Goal: Information Seeking & Learning: Check status

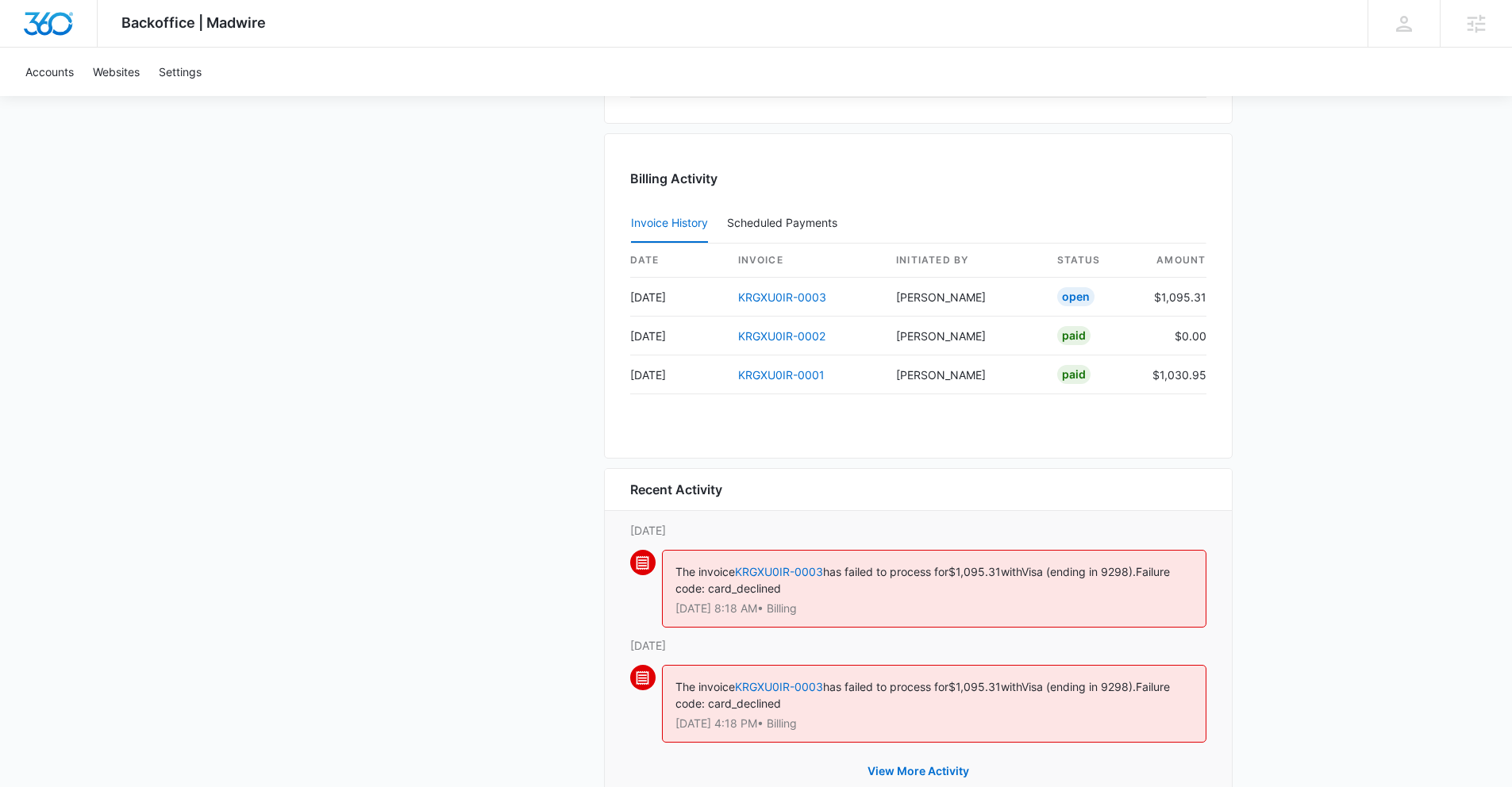
scroll to position [1587, 0]
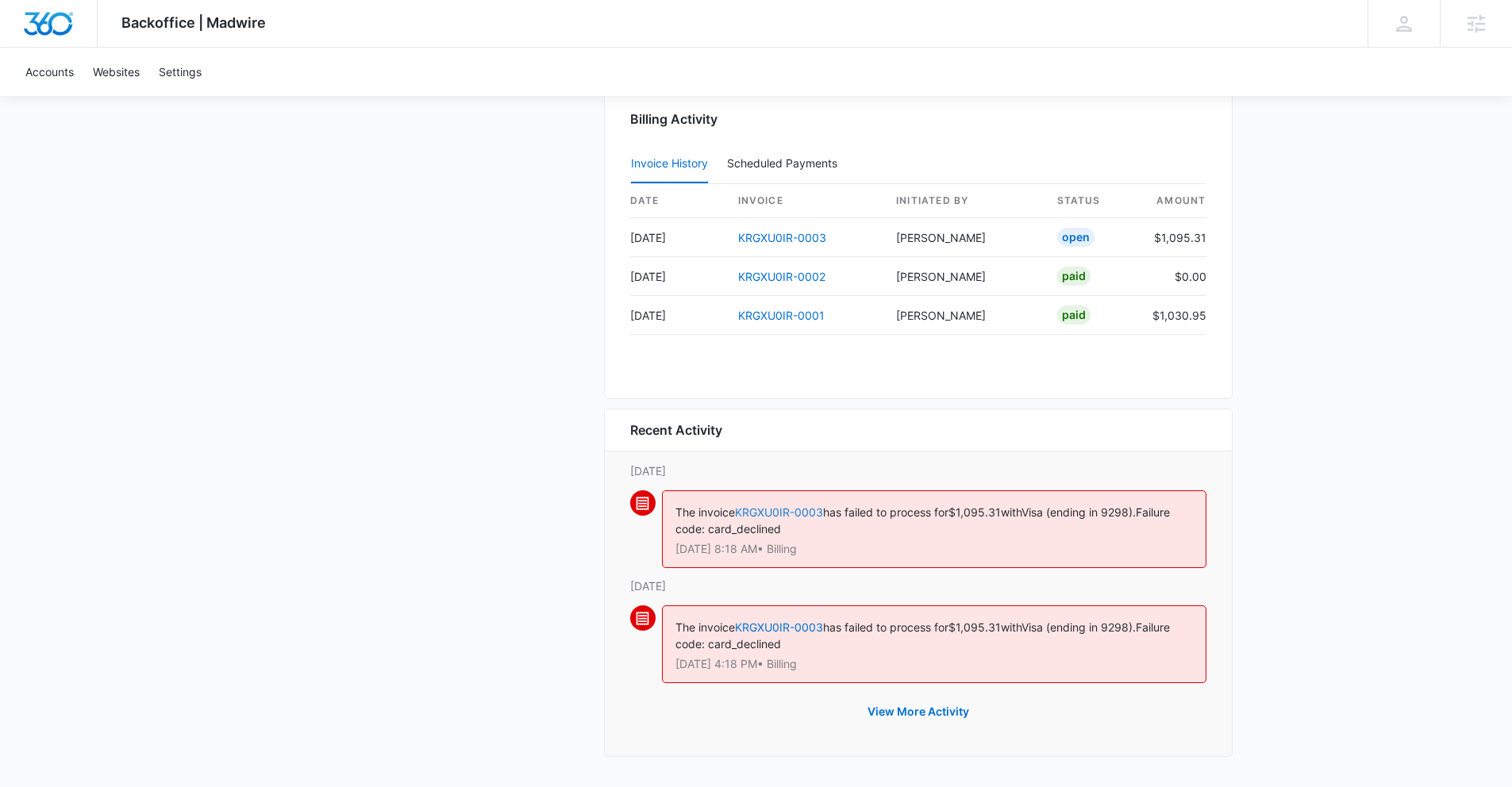
click at [790, 512] on link "KRGXU0IR-0003" at bounding box center [779, 512] width 89 height 13
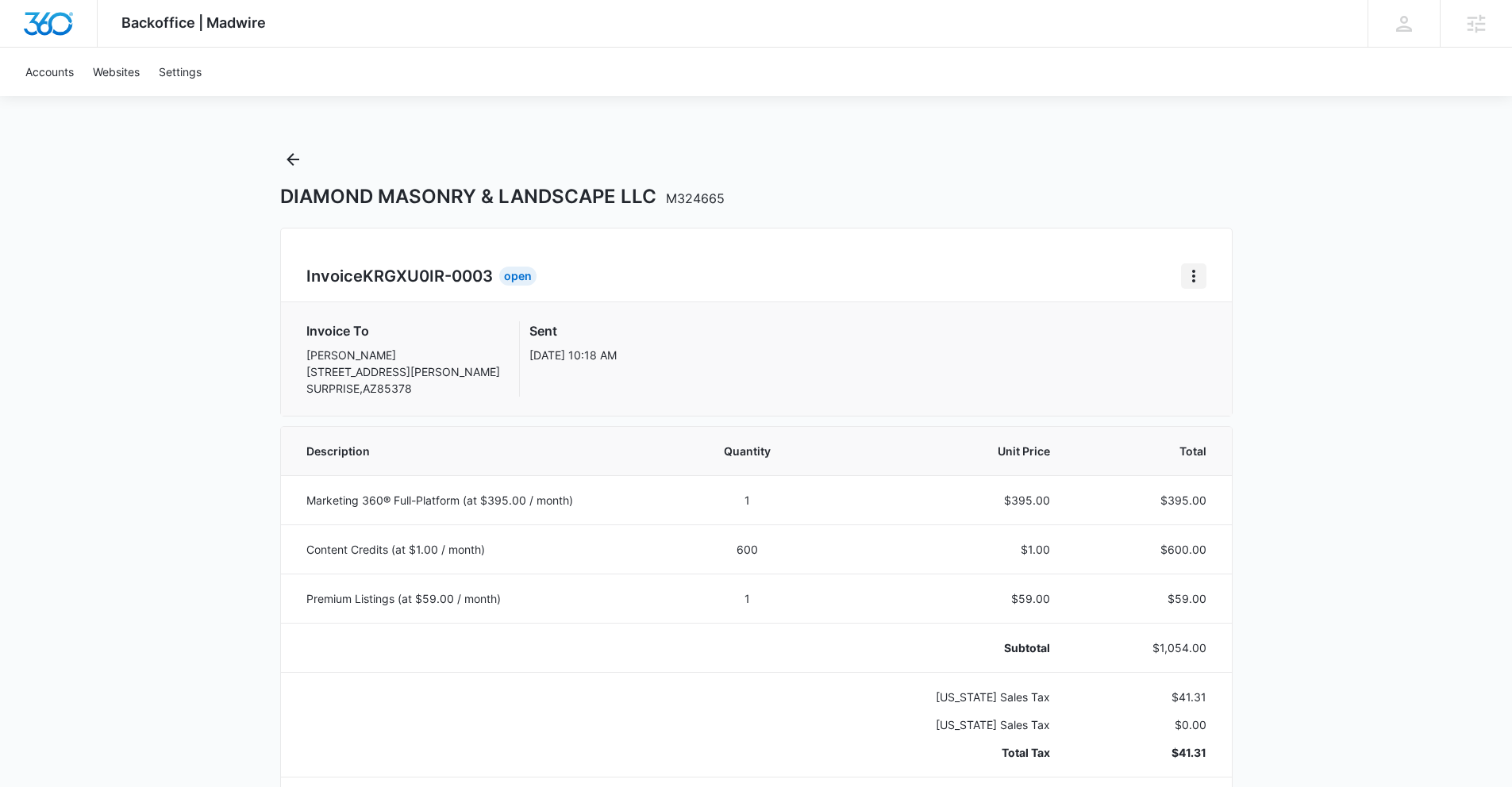
click at [1201, 271] on icon "Home" at bounding box center [1194, 276] width 19 height 19
click at [1201, 313] on link "Download Invoice" at bounding box center [1246, 320] width 92 height 13
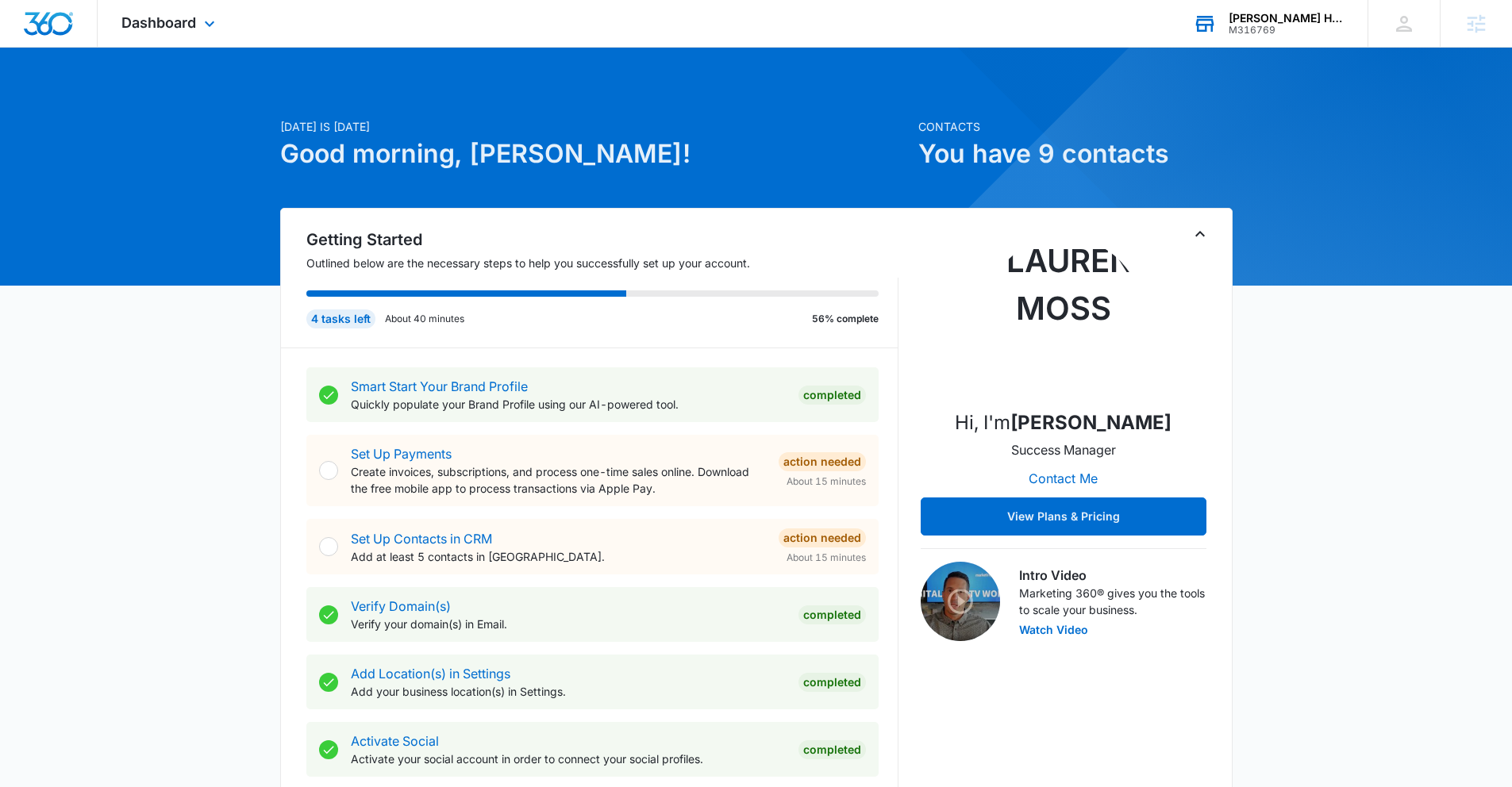
click at [1245, 26] on div "M316769" at bounding box center [1287, 30] width 116 height 11
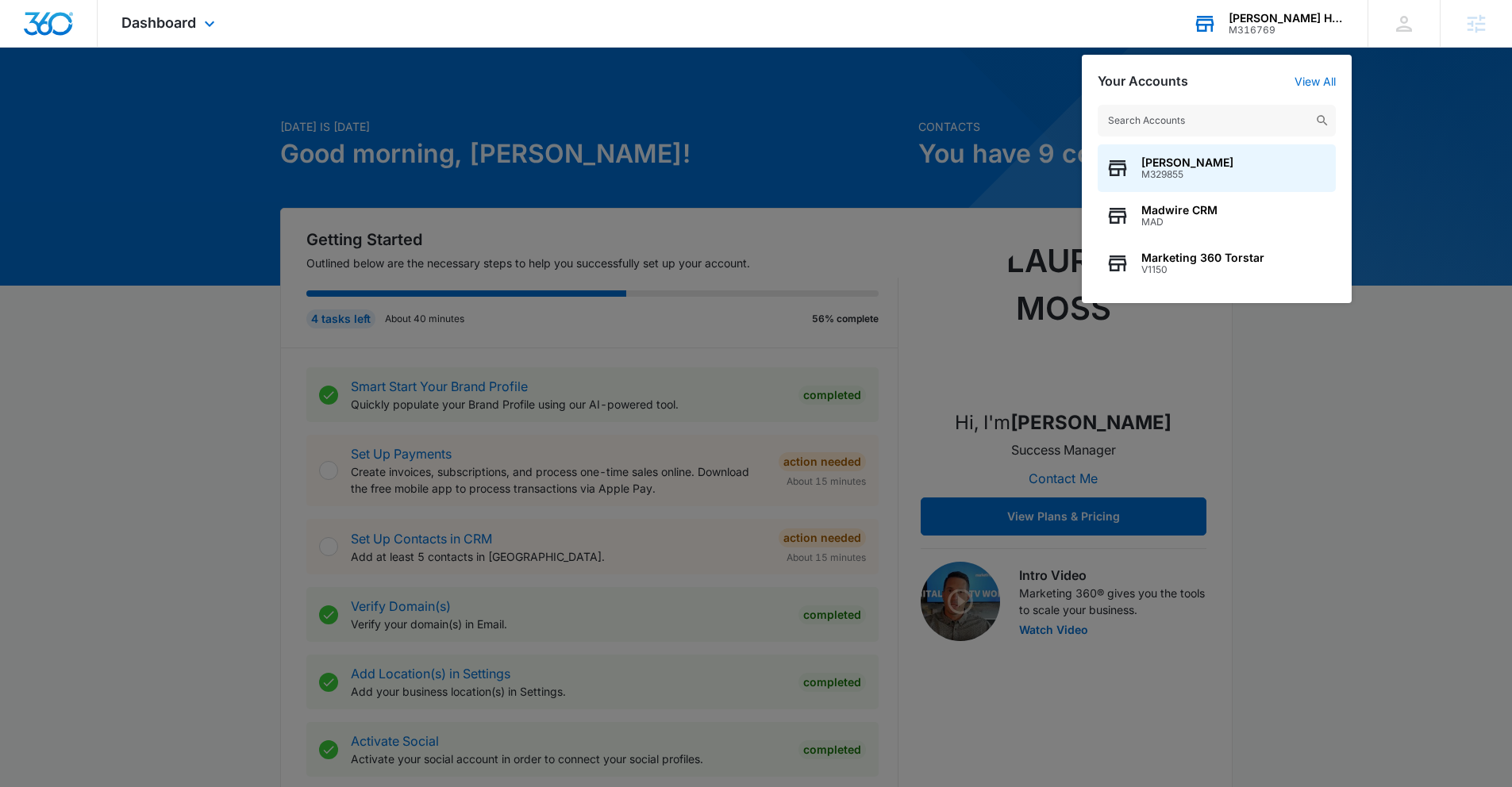
click at [1136, 108] on input "text" at bounding box center [1217, 120] width 238 height 31
click at [1139, 112] on input "text" at bounding box center [1217, 120] width 238 height 31
click at [1139, 113] on input "text" at bounding box center [1217, 120] width 238 height 31
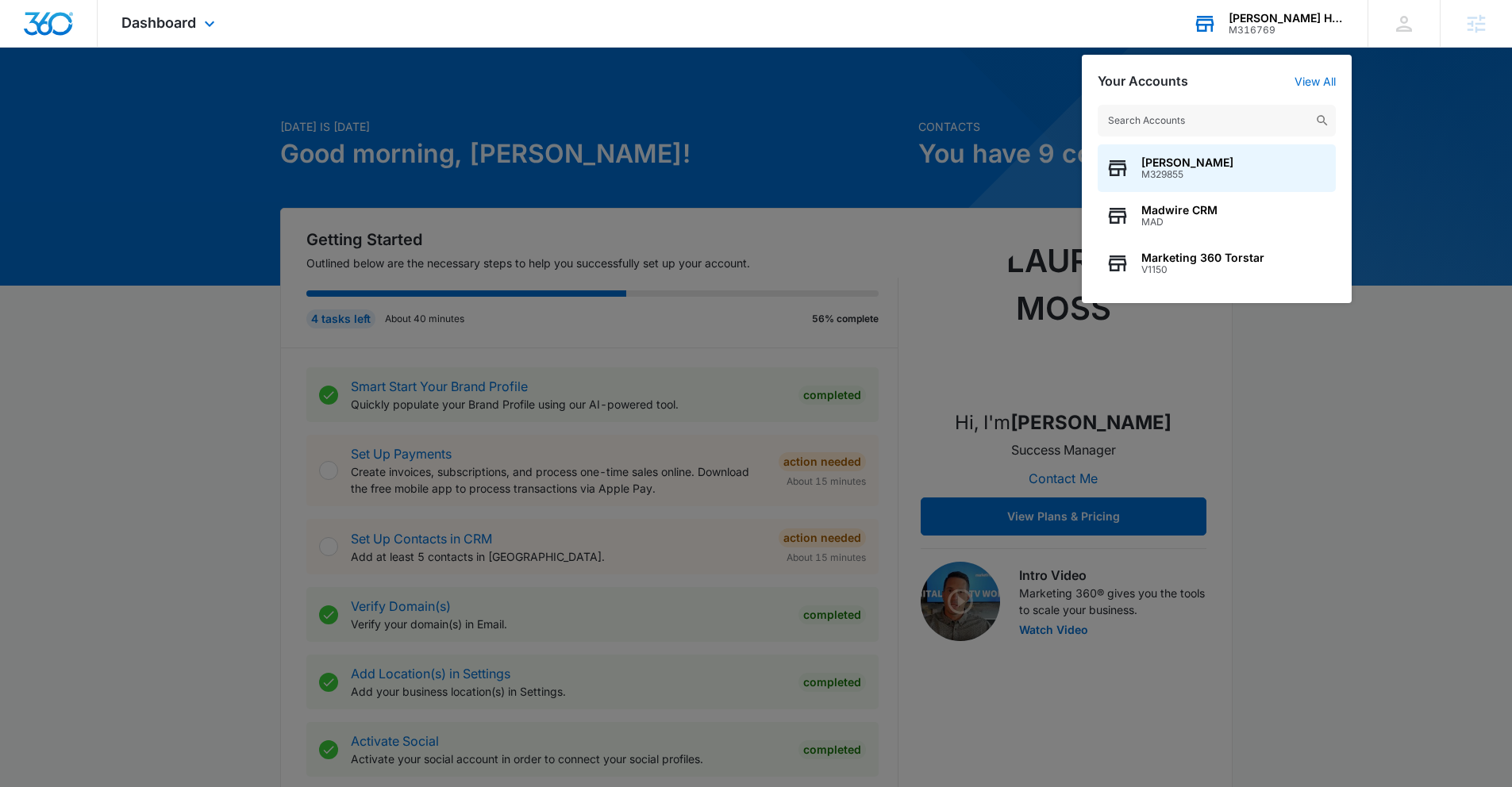
click at [1139, 113] on input "text" at bounding box center [1217, 120] width 238 height 31
click at [1143, 118] on input "text" at bounding box center [1217, 120] width 238 height 31
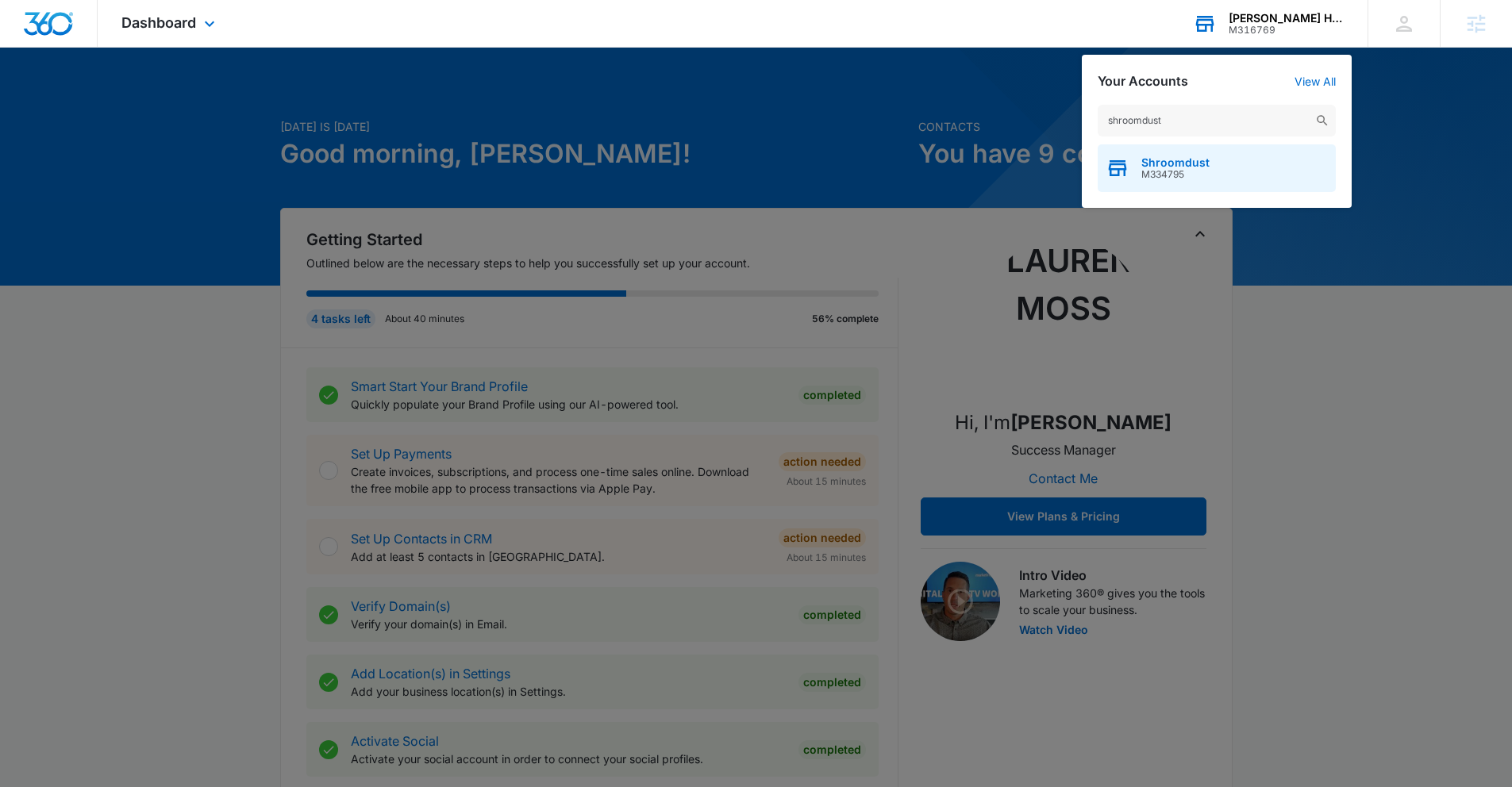
type input "shroomdust"
click at [1159, 159] on span "Shroomdust" at bounding box center [1176, 162] width 69 height 12
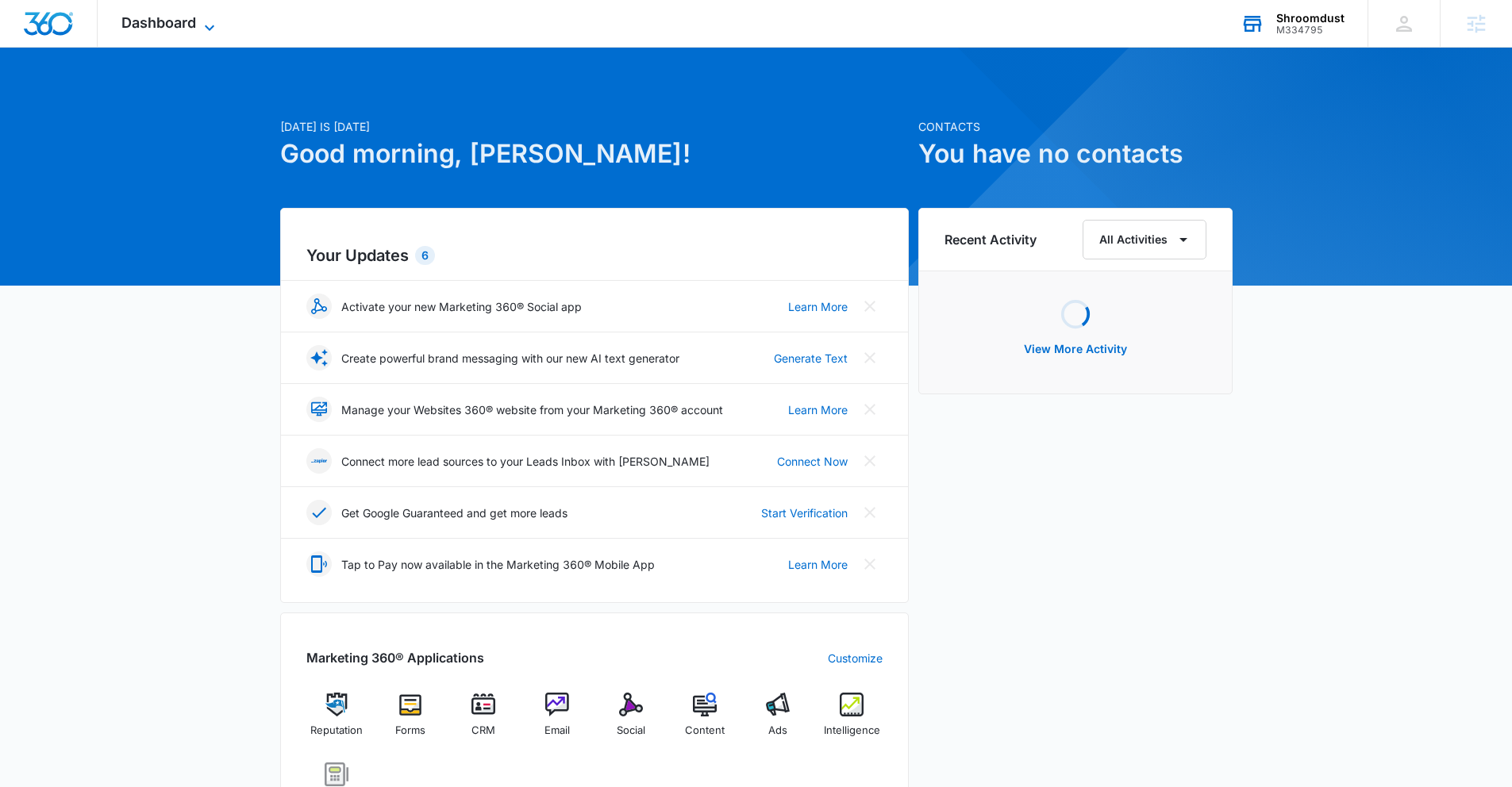
click at [136, 17] on span "Dashboard" at bounding box center [159, 23] width 74 height 17
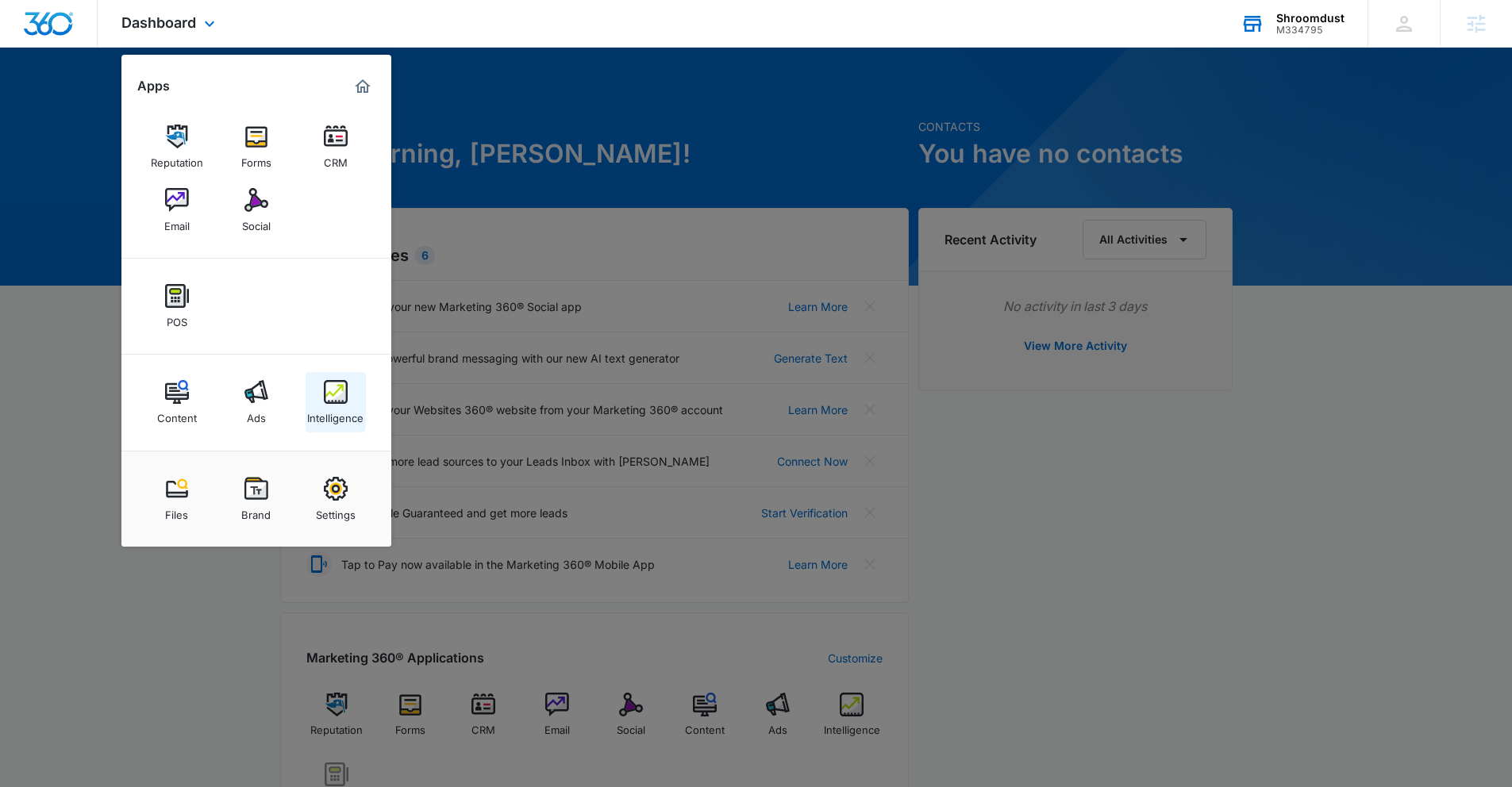
click at [328, 403] on img at bounding box center [335, 391] width 24 height 24
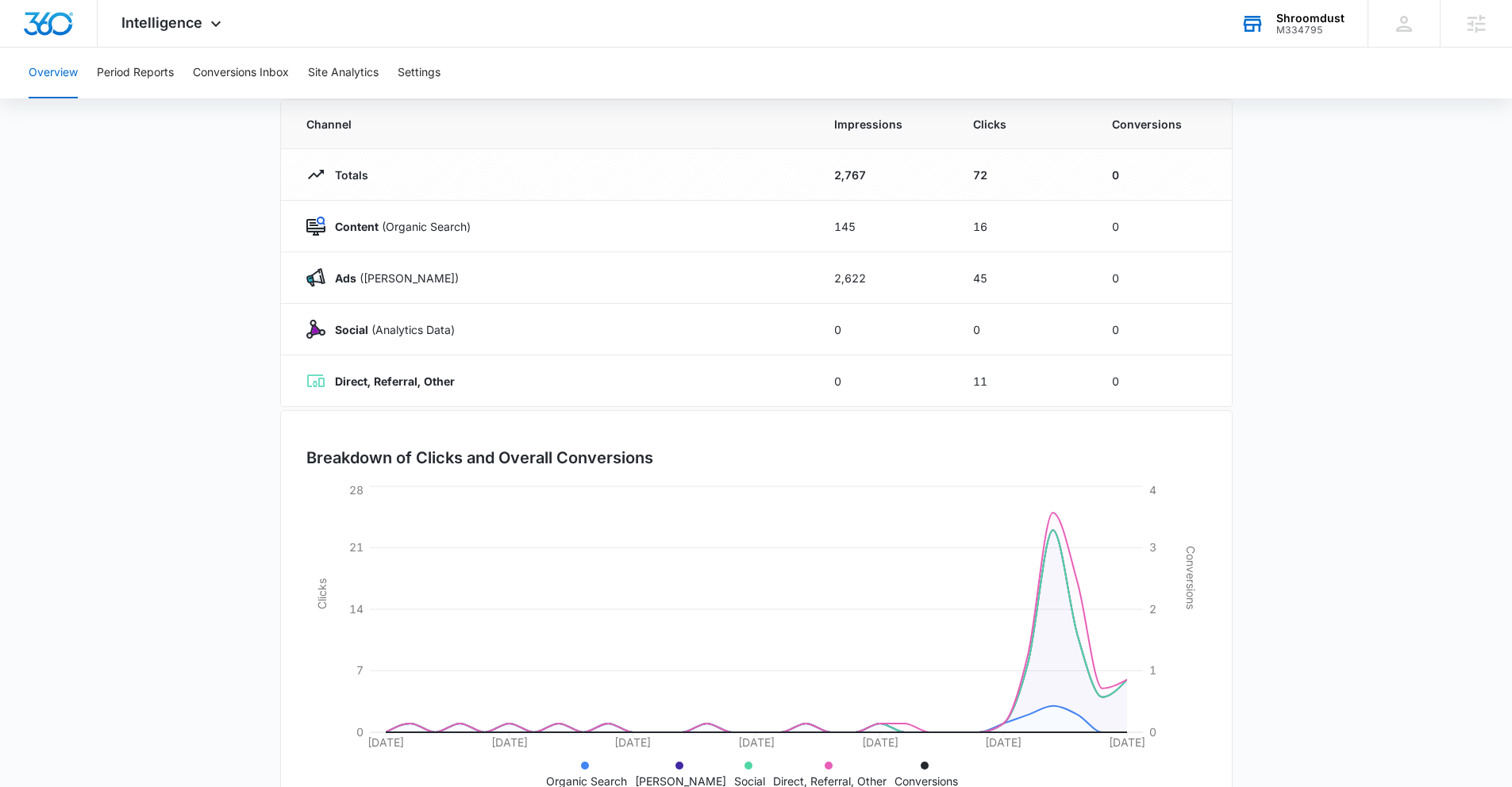
scroll to position [144, 0]
drag, startPoint x: 1032, startPoint y: 269, endPoint x: 750, endPoint y: 268, distance: 282.0
click at [750, 268] on tr "Ads (Ad Campaigns) 2,622 45 0" at bounding box center [756, 275] width 951 height 51
click at [1327, 305] on main "Overview 08/15/2025 09/14/2025 Channel Impressions Clicks Conversions Totals 2,…" at bounding box center [756, 422] width 1512 height 833
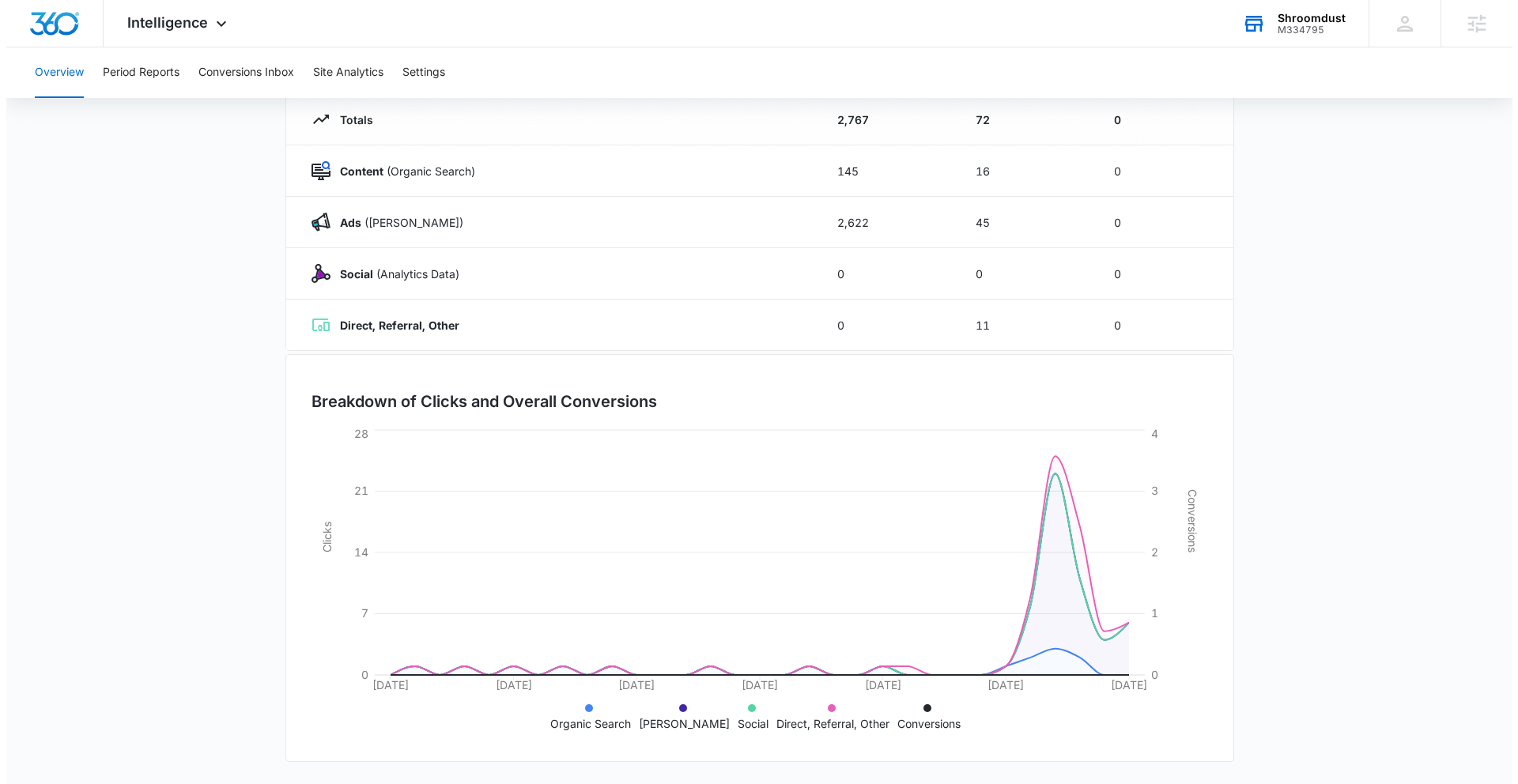
scroll to position [0, 0]
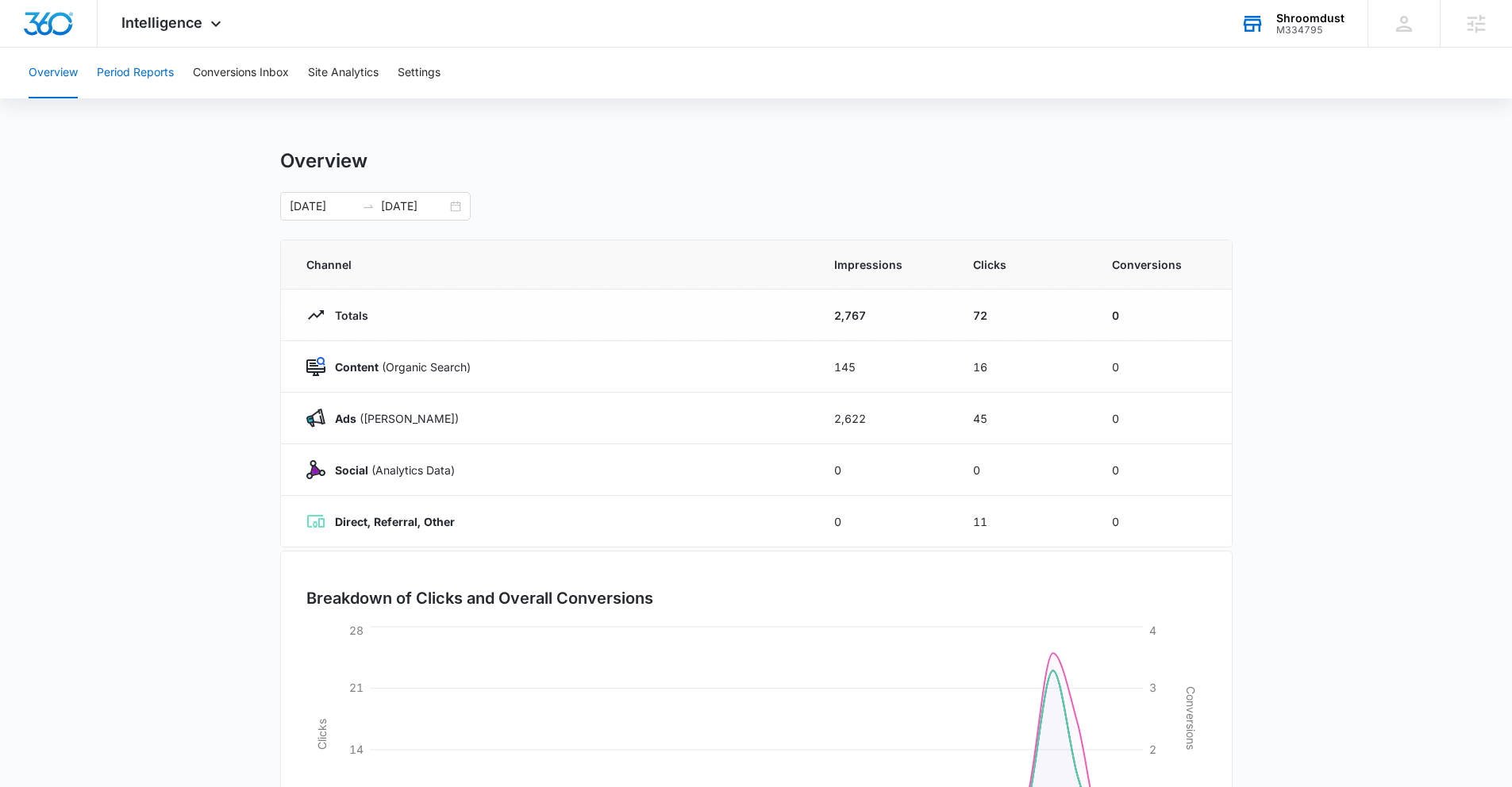
click at [112, 72] on button "Period Reports" at bounding box center [135, 72] width 77 height 50
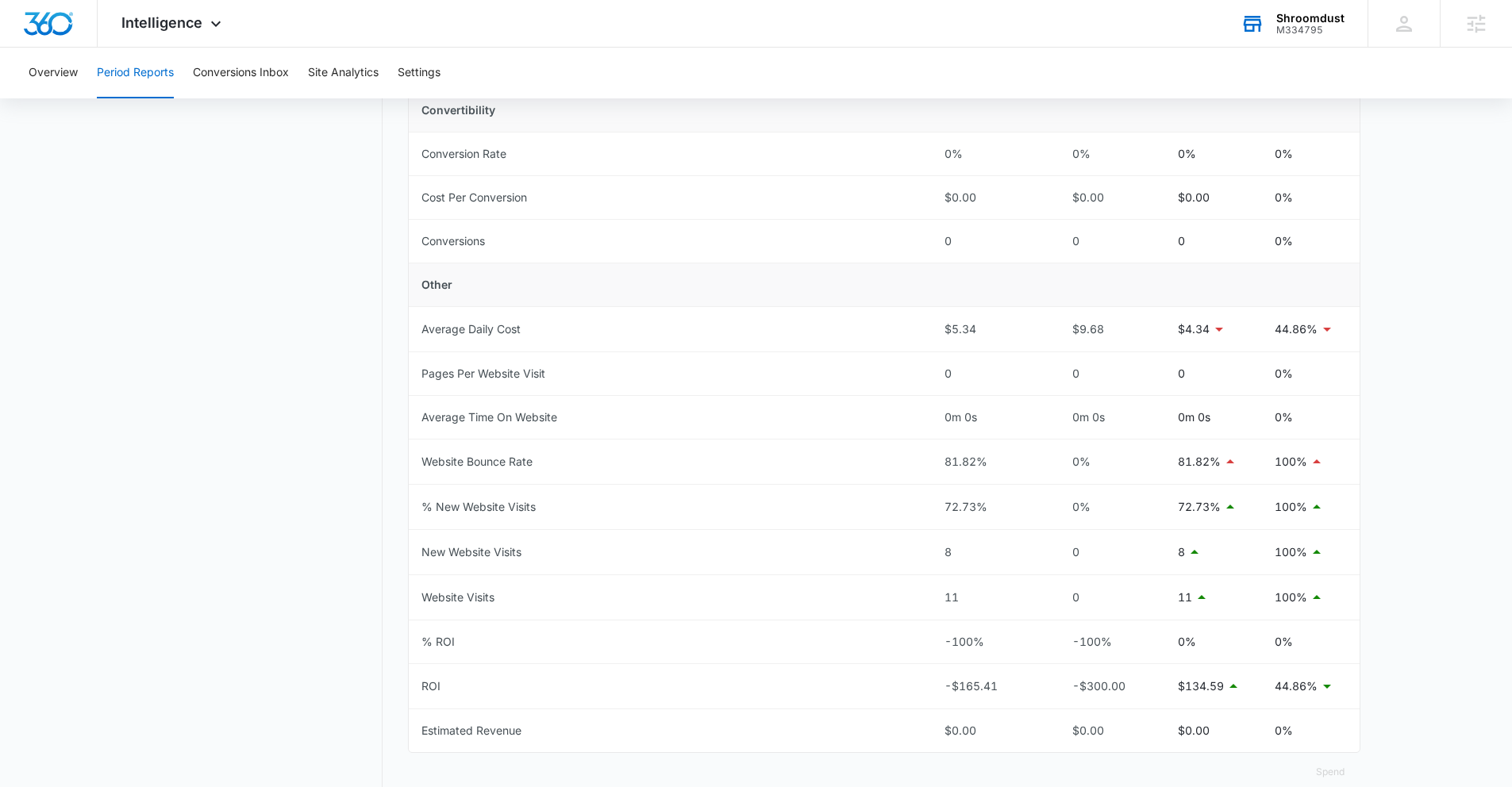
scroll to position [596, 0]
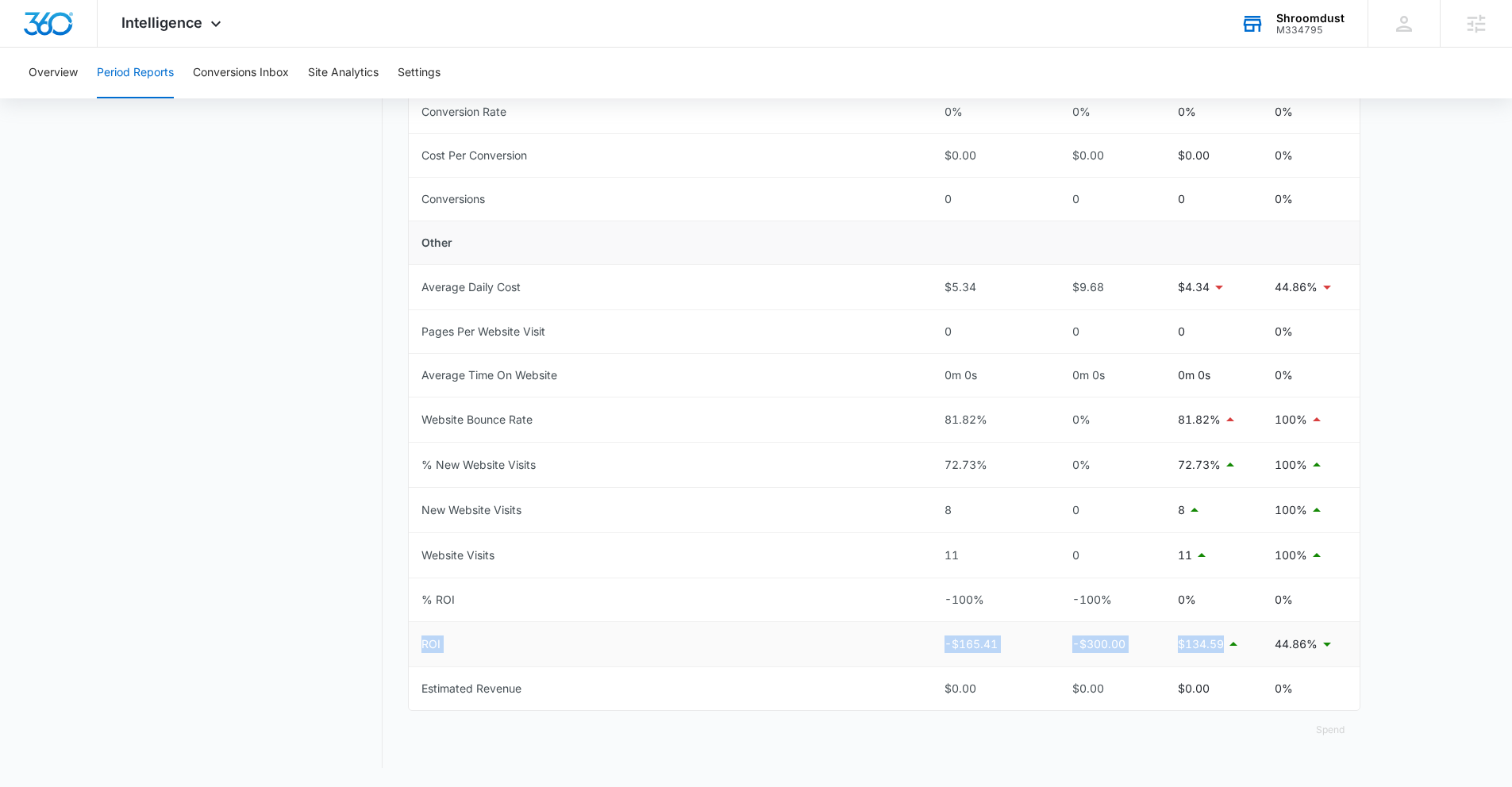
drag, startPoint x: 1170, startPoint y: 653, endPoint x: 881, endPoint y: 632, distance: 289.8
click at [881, 632] on tr "ROI -$165.41 -$300.00 $134.59 44.86%" at bounding box center [884, 645] width 951 height 46
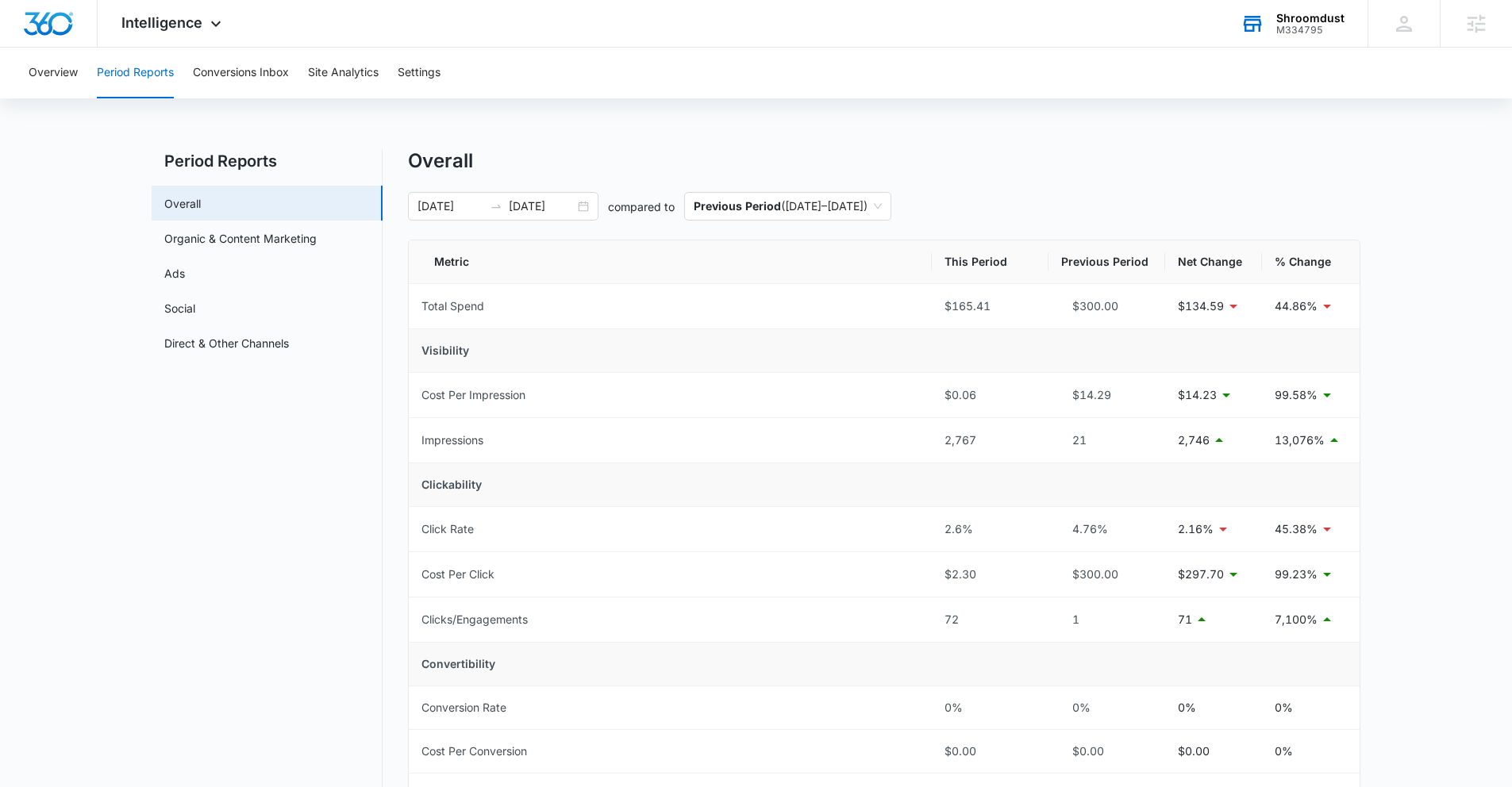
click at [1450, 482] on main "Period Reports Overall Organic & Content Marketing Ads Social Direct & Other Ch…" at bounding box center [756, 766] width 1512 height 1233
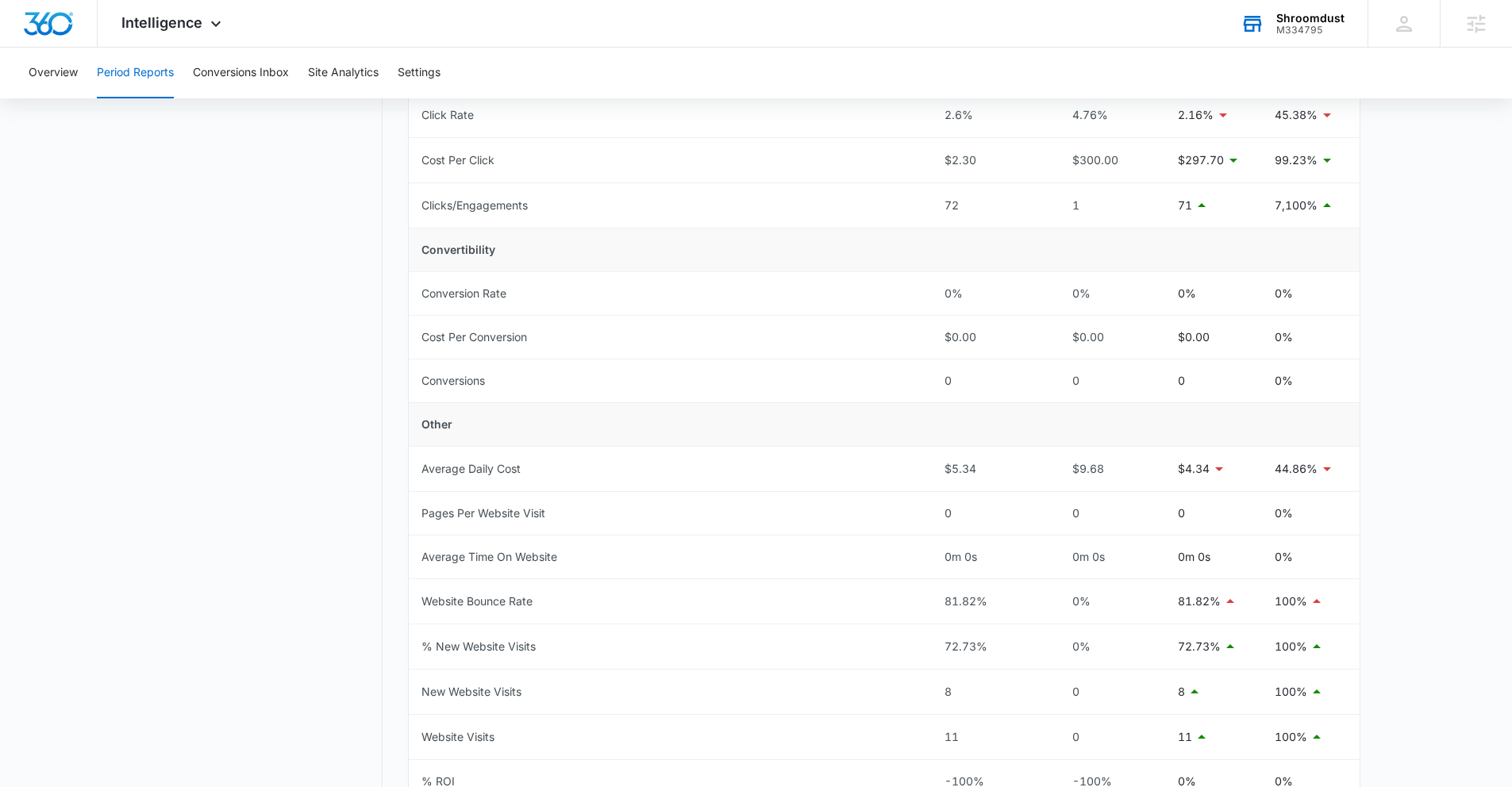
scroll to position [596, 0]
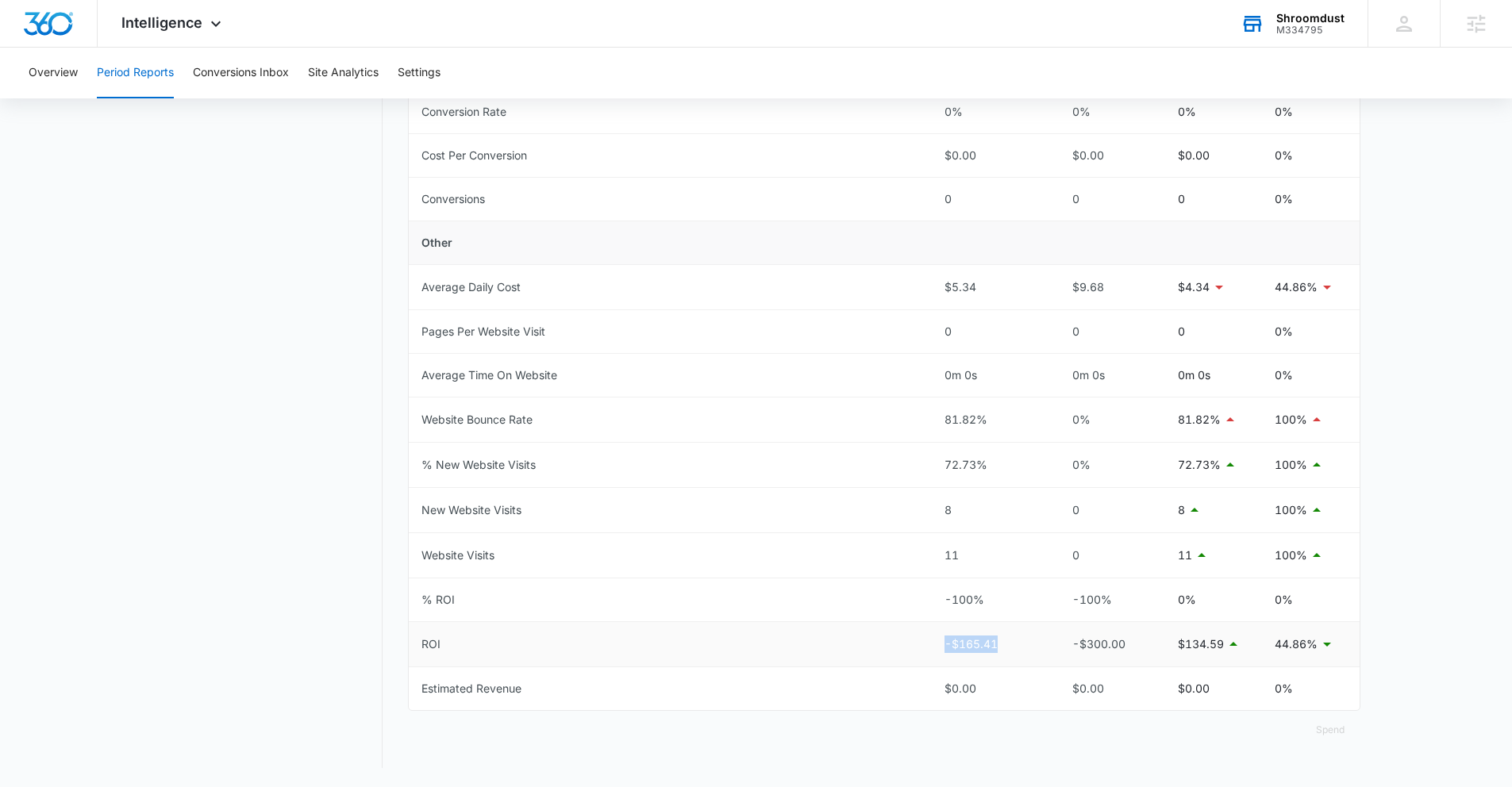
drag, startPoint x: 1025, startPoint y: 654, endPoint x: 847, endPoint y: 646, distance: 178.2
click at [847, 646] on tr "ROI -$165.41 -$300.00 $134.59 44.86%" at bounding box center [884, 645] width 951 height 46
click at [1430, 598] on main "Period Reports Overall Organic & Content Marketing Ads Social Direct & Other Ch…" at bounding box center [756, 170] width 1512 height 1233
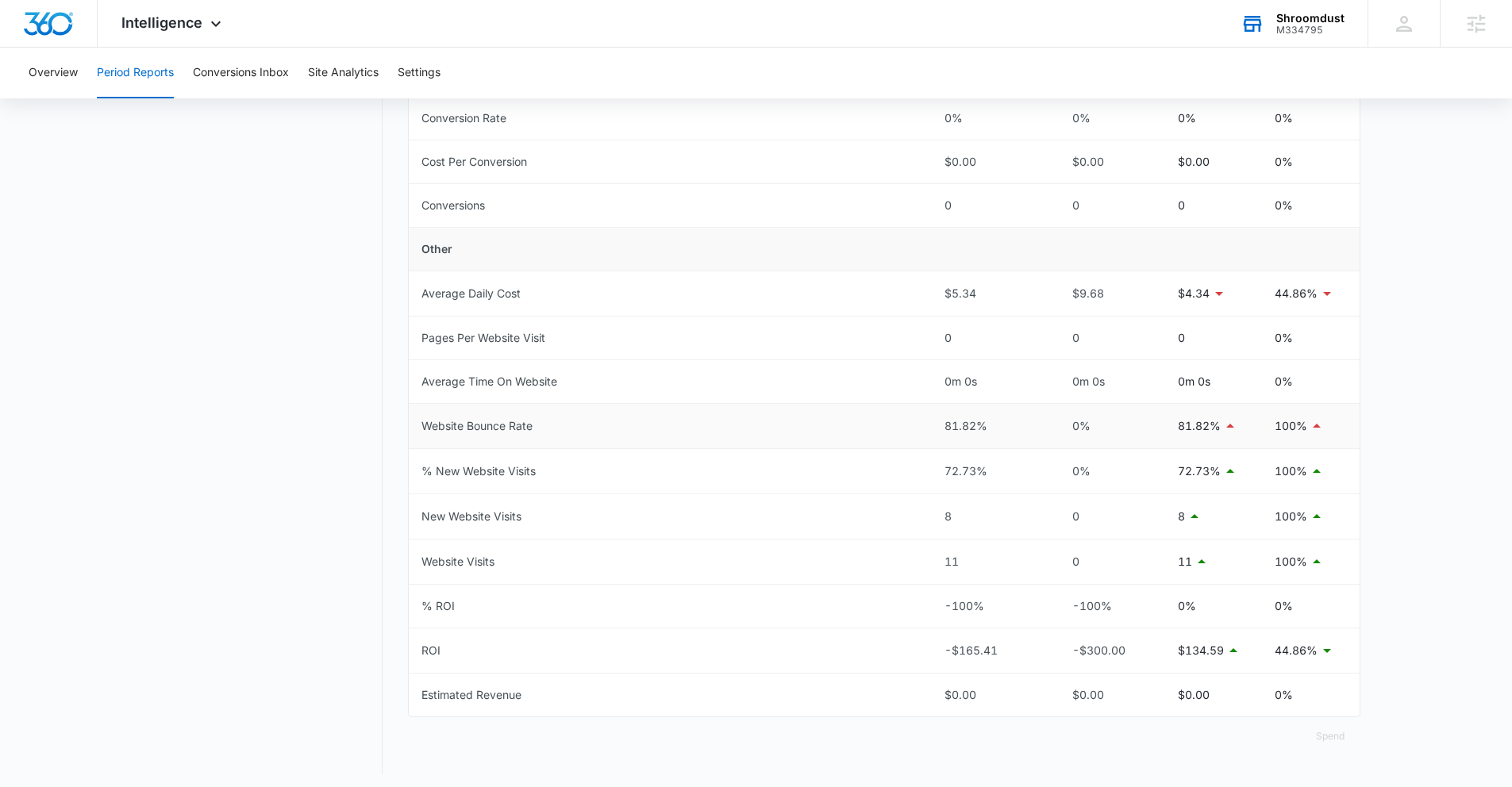
scroll to position [586, 0]
drag, startPoint x: 1004, startPoint y: 437, endPoint x: 868, endPoint y: 440, distance: 136.0
click at [868, 440] on tr "Website Bounce Rate 81.82% 0% 81.82% 100%" at bounding box center [884, 430] width 951 height 46
click at [868, 440] on td "Website Bounce Rate" at bounding box center [669, 430] width 523 height 46
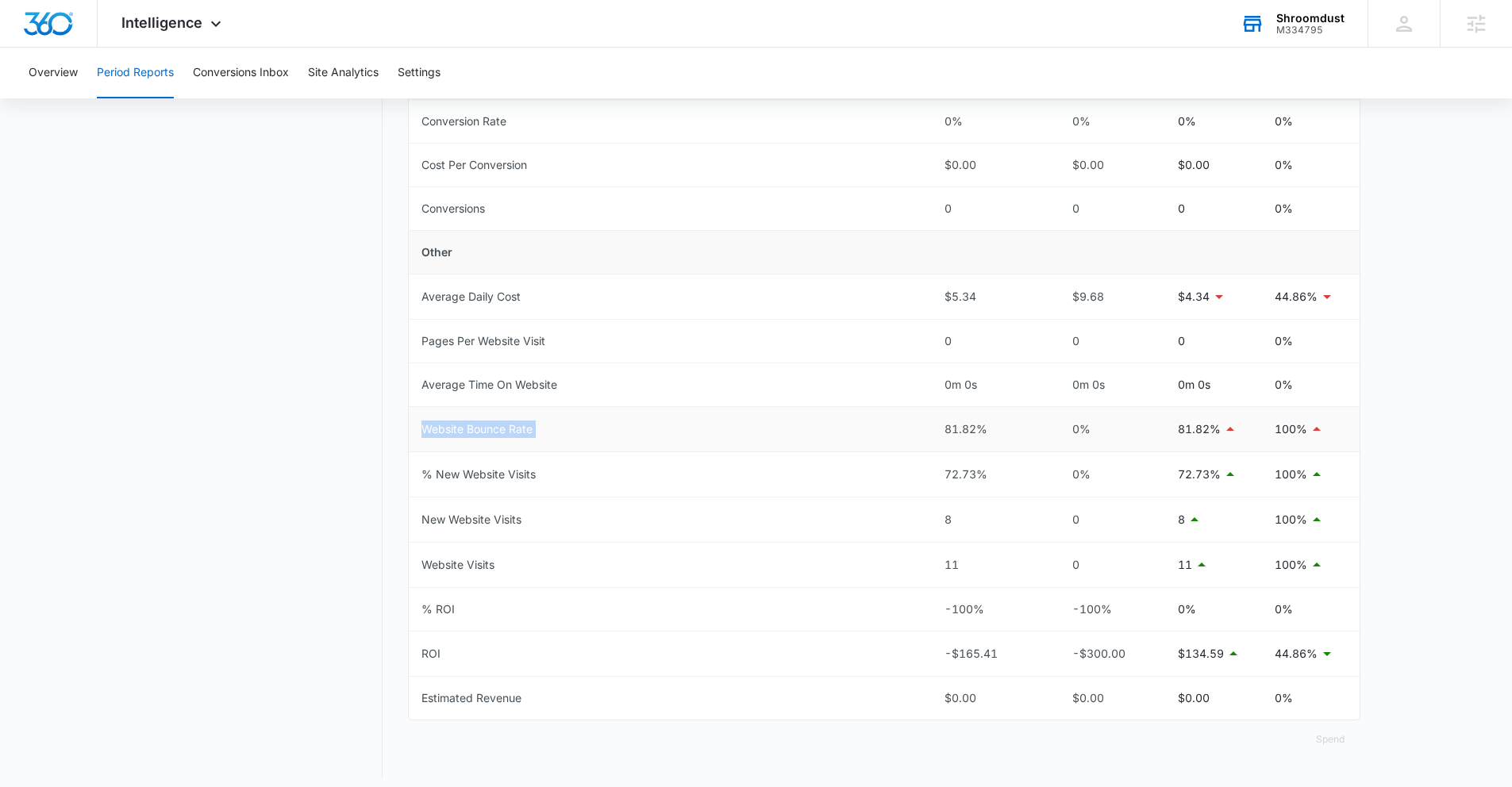
click at [868, 440] on td "Website Bounce Rate" at bounding box center [669, 430] width 523 height 46
drag, startPoint x: 936, startPoint y: 434, endPoint x: 952, endPoint y: 433, distance: 16.0
click at [945, 435] on td "81.82%" at bounding box center [990, 430] width 117 height 46
click at [962, 431] on div "81.82%" at bounding box center [990, 429] width 91 height 17
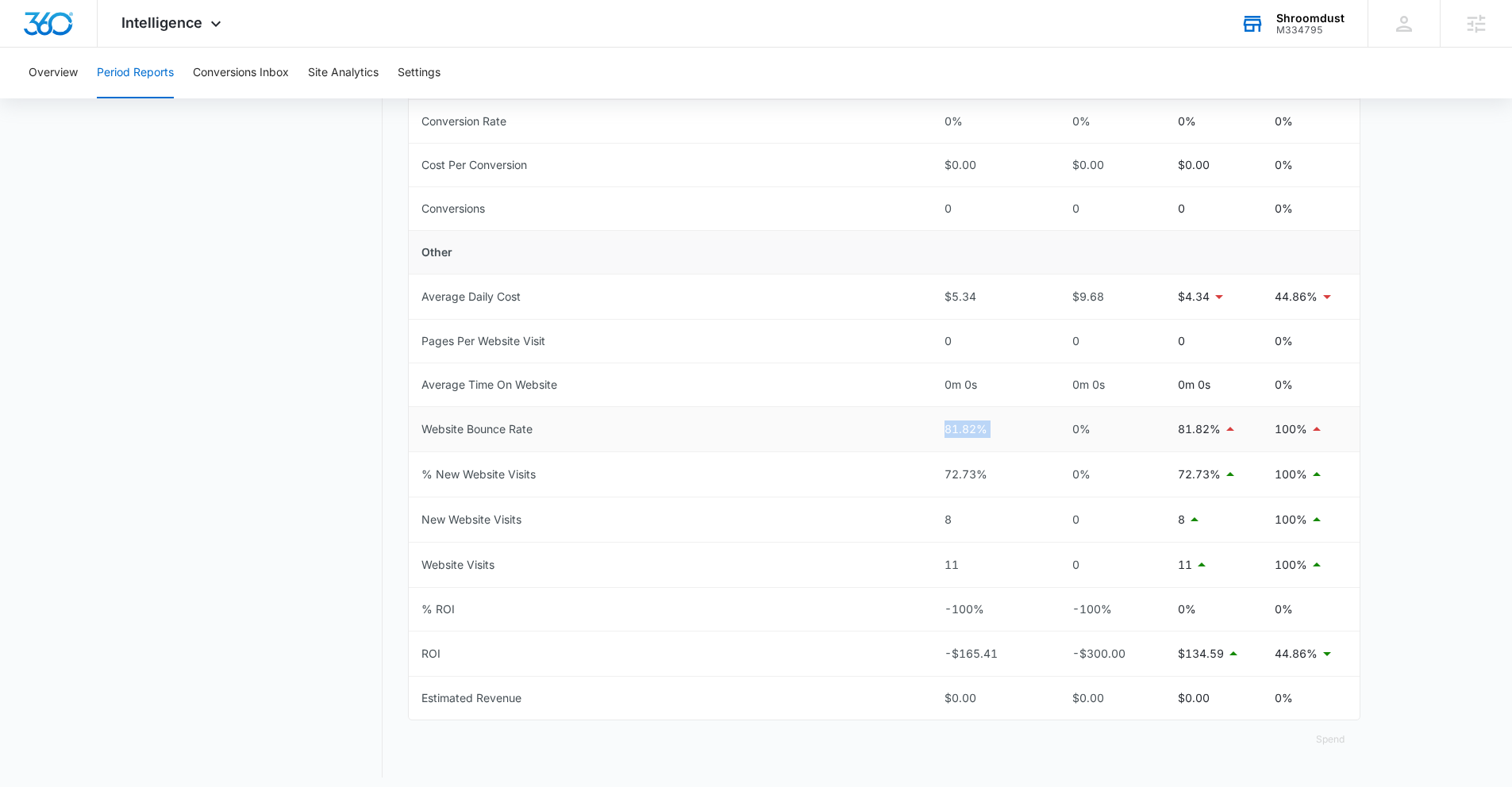
click at [962, 431] on div "81.82%" at bounding box center [990, 429] width 91 height 17
click at [959, 430] on div "81.82%" at bounding box center [990, 429] width 91 height 17
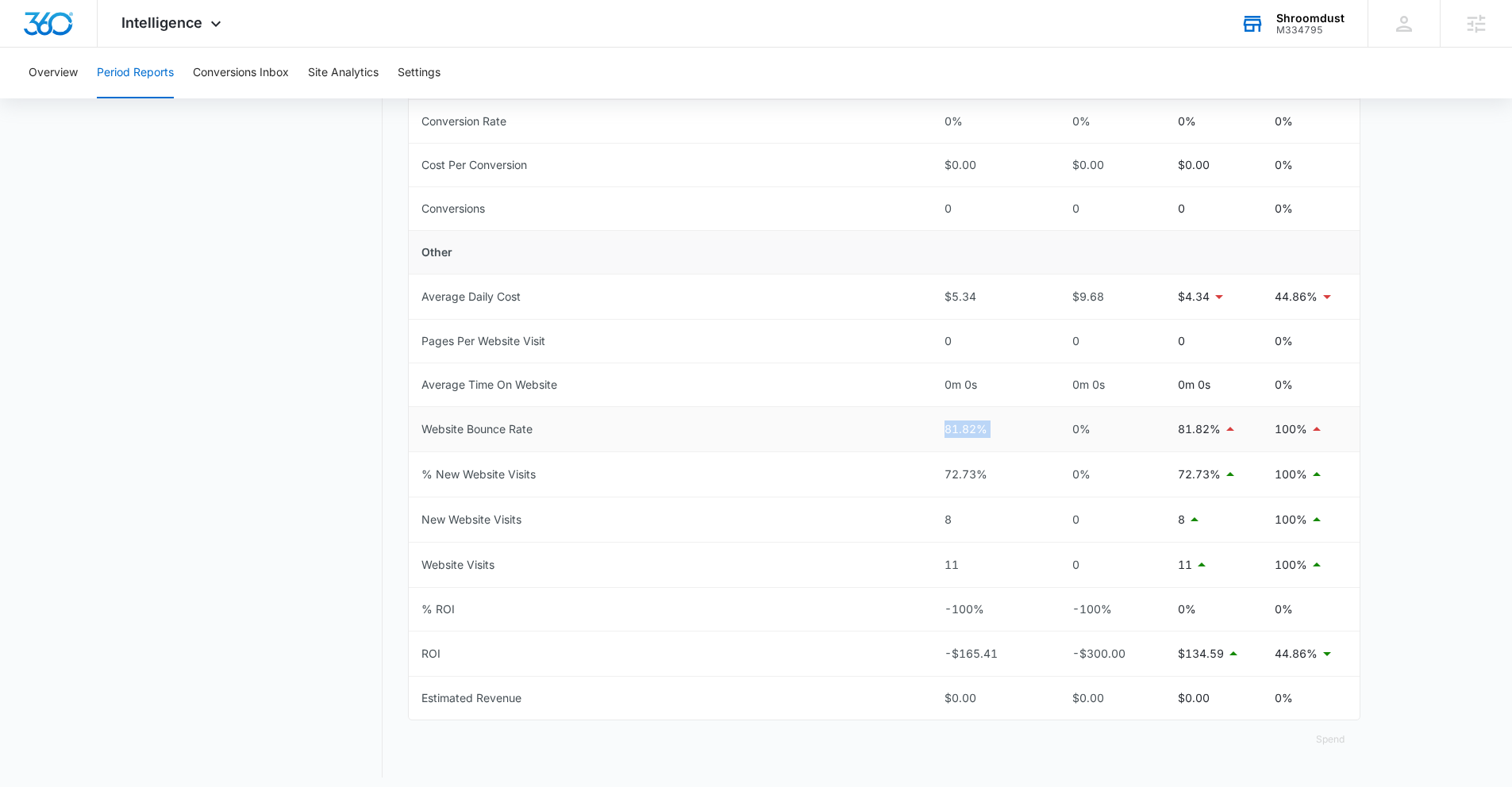
click at [959, 430] on div "81.82%" at bounding box center [990, 429] width 91 height 17
drag, startPoint x: 957, startPoint y: 468, endPoint x: 974, endPoint y: 577, distance: 110.3
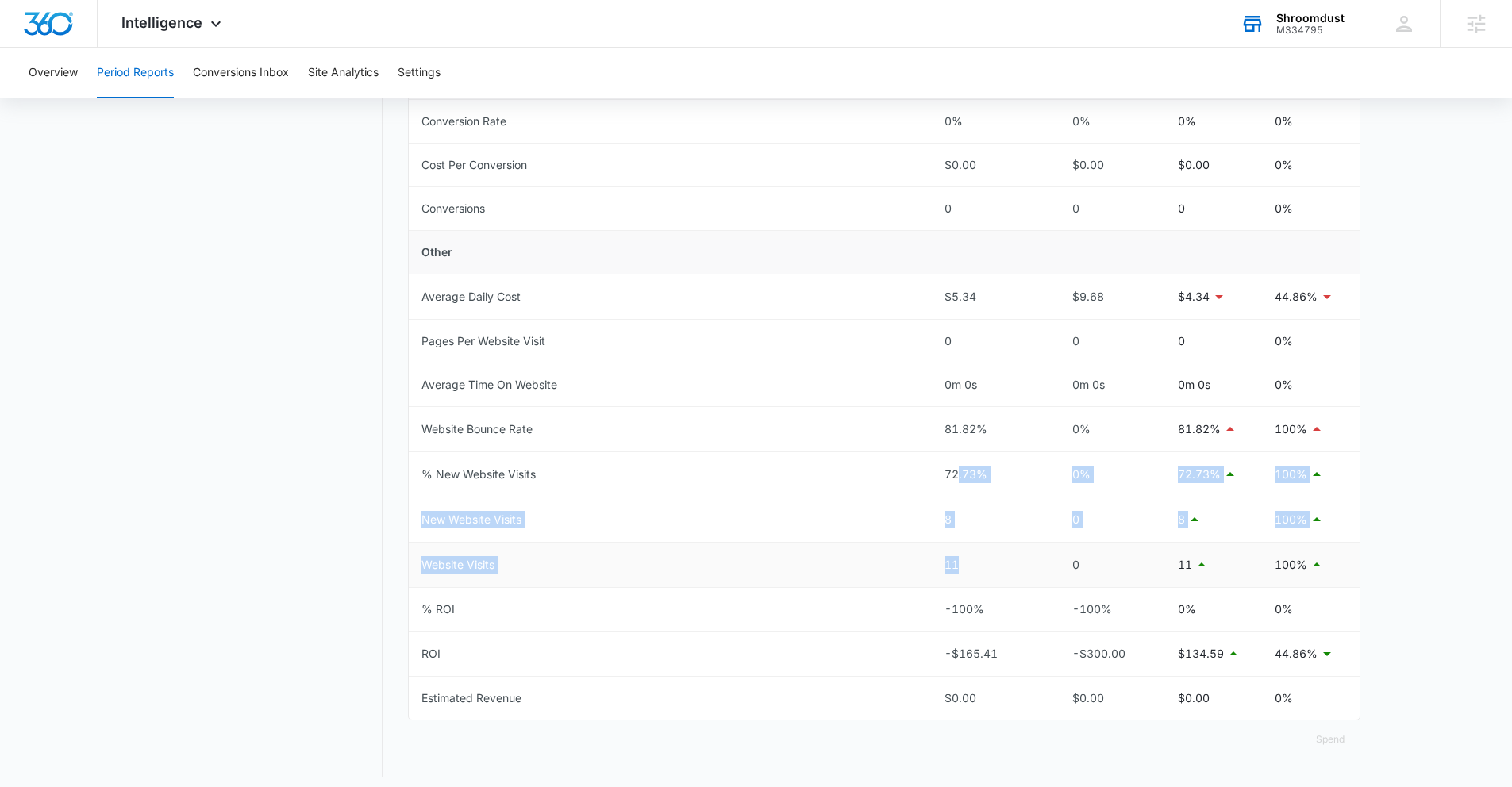
click at [974, 577] on tbody "Total Spend $165.41 $300.00 $134.59 44.86% Visibility Cost Per Impression $0.06…" at bounding box center [884, 208] width 951 height 1022
click at [974, 577] on td "11" at bounding box center [990, 565] width 117 height 46
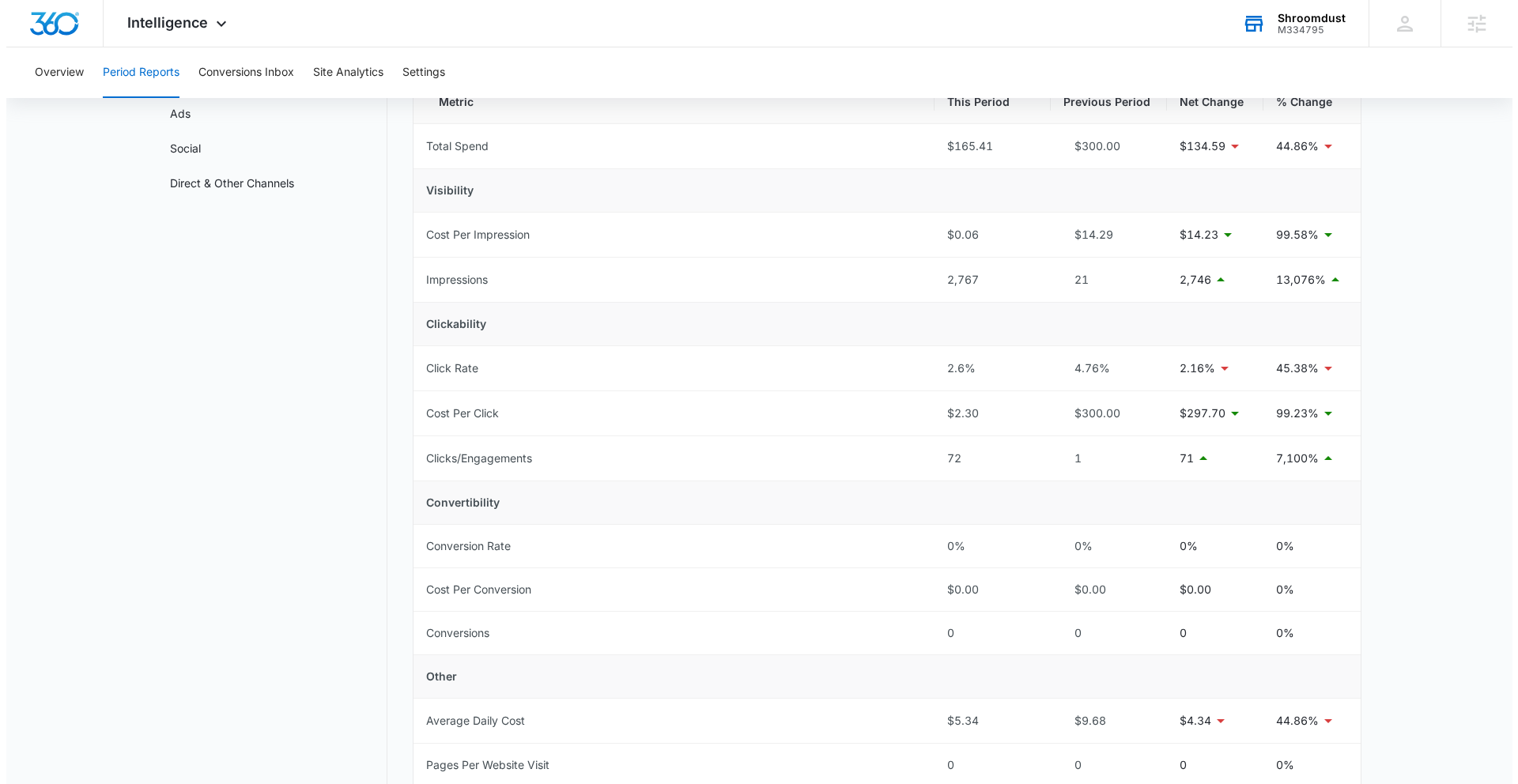
scroll to position [0, 0]
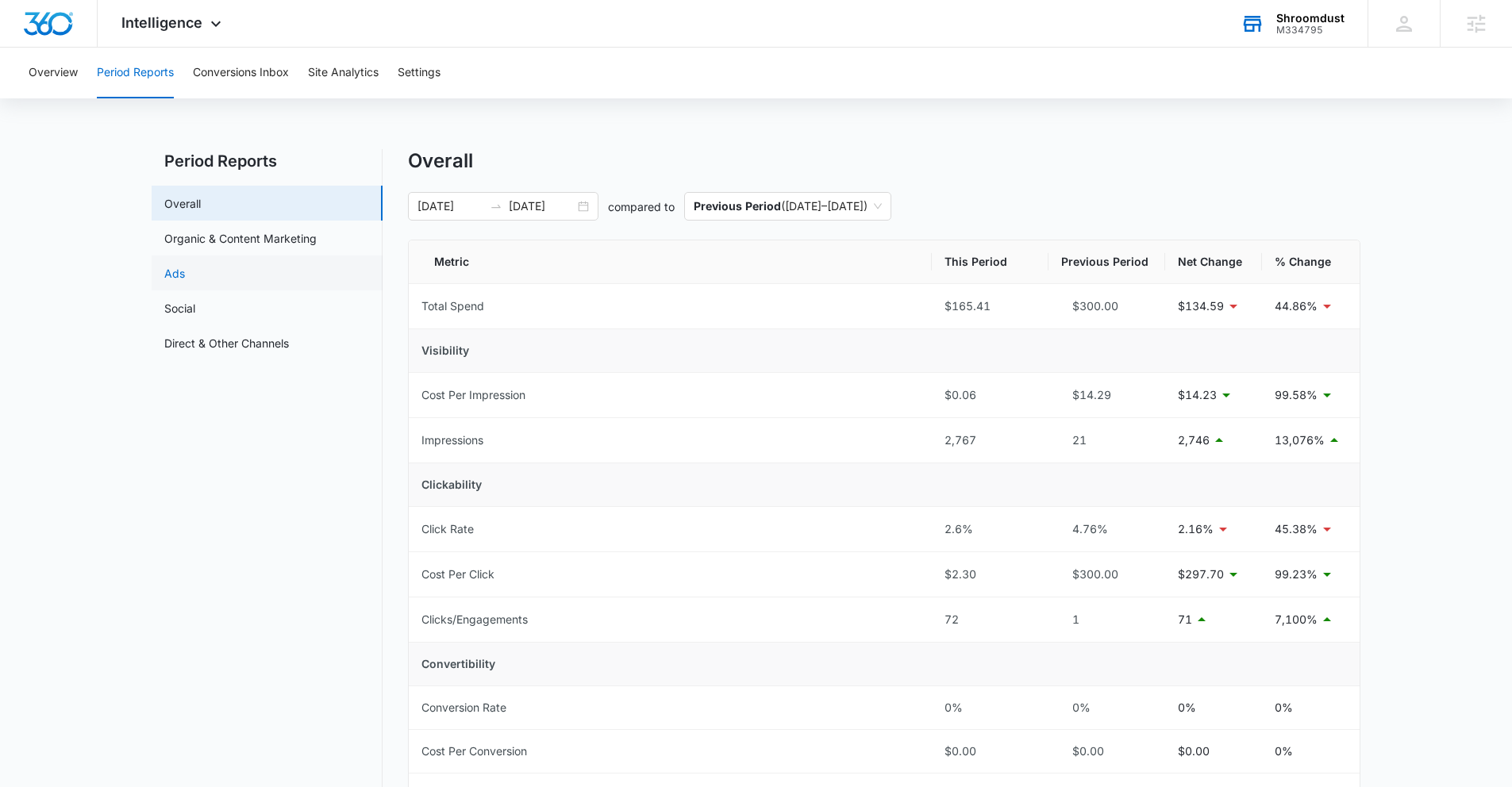
click at [185, 268] on link "Ads" at bounding box center [175, 273] width 21 height 17
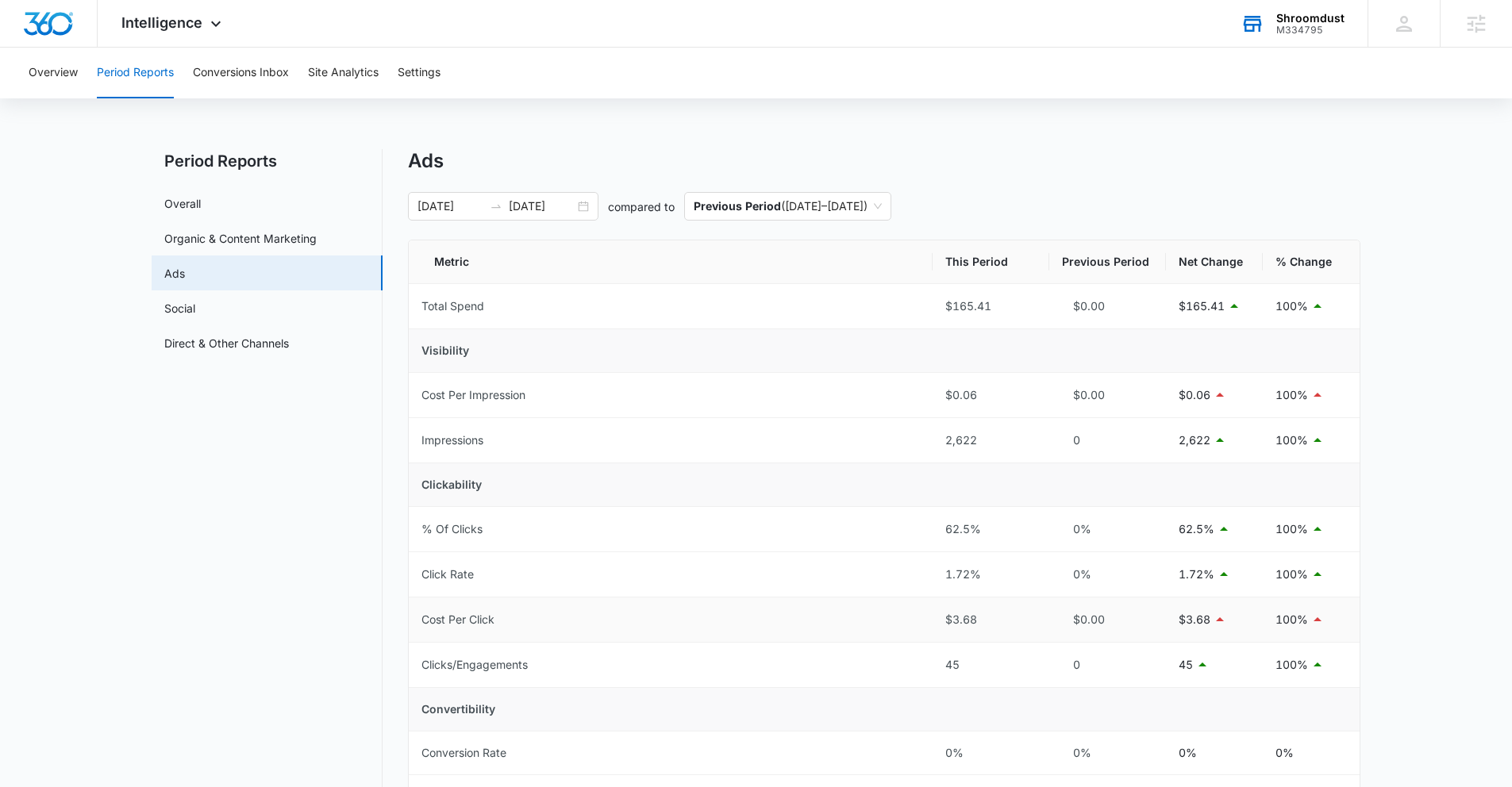
scroll to position [146, 0]
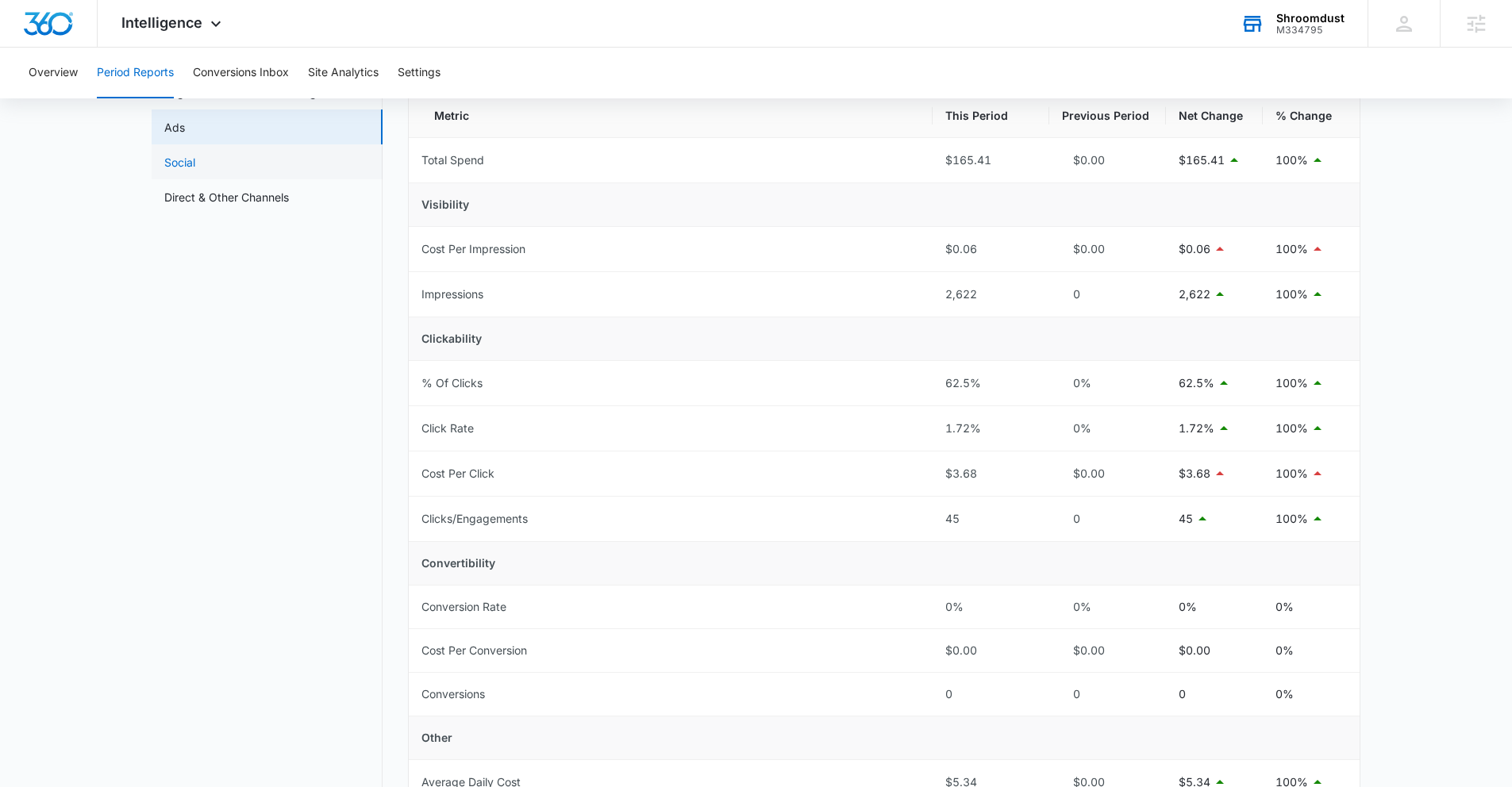
click at [169, 161] on link "Social" at bounding box center [180, 163] width 31 height 17
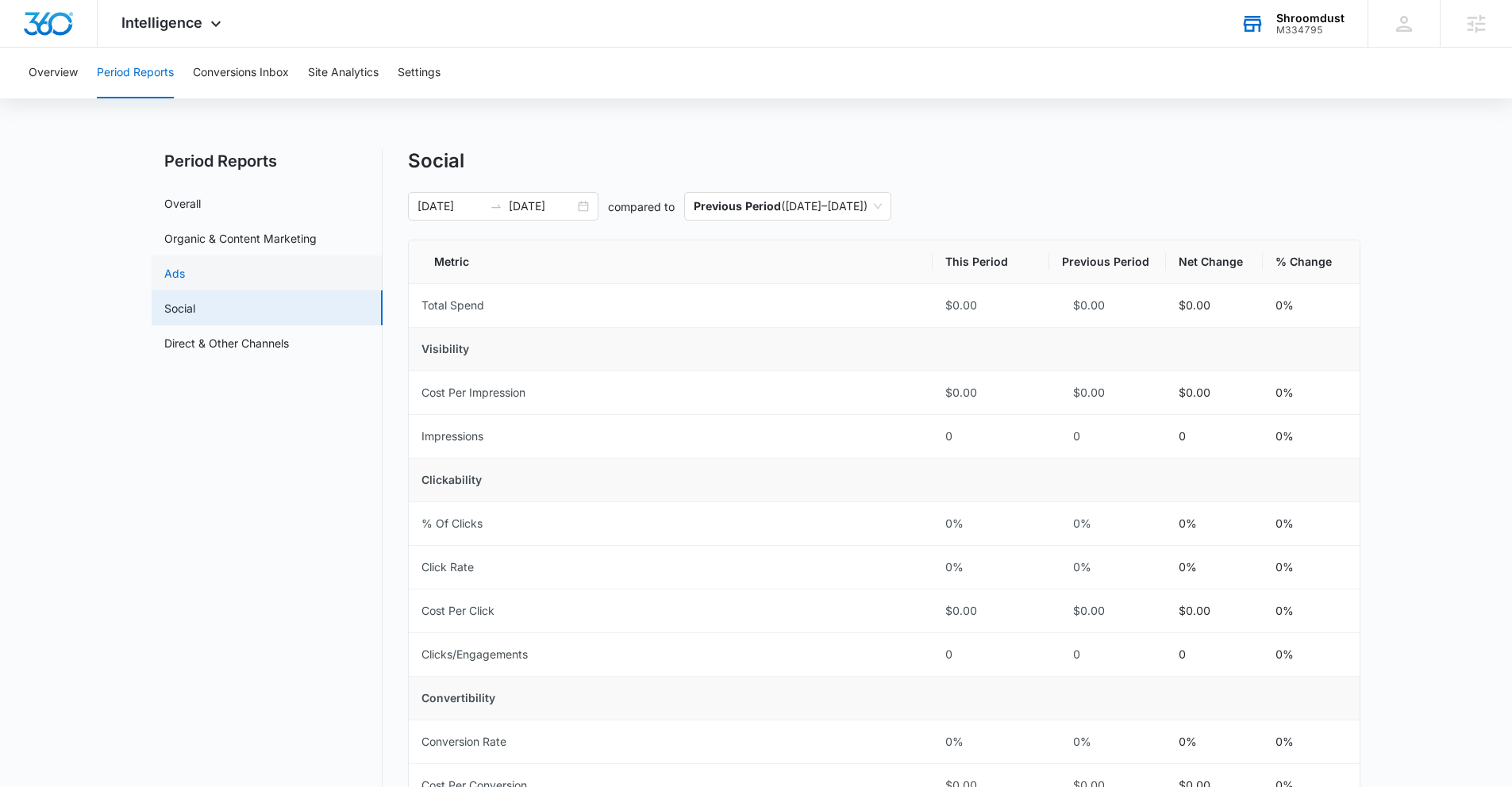
click at [174, 269] on link "Ads" at bounding box center [175, 273] width 21 height 17
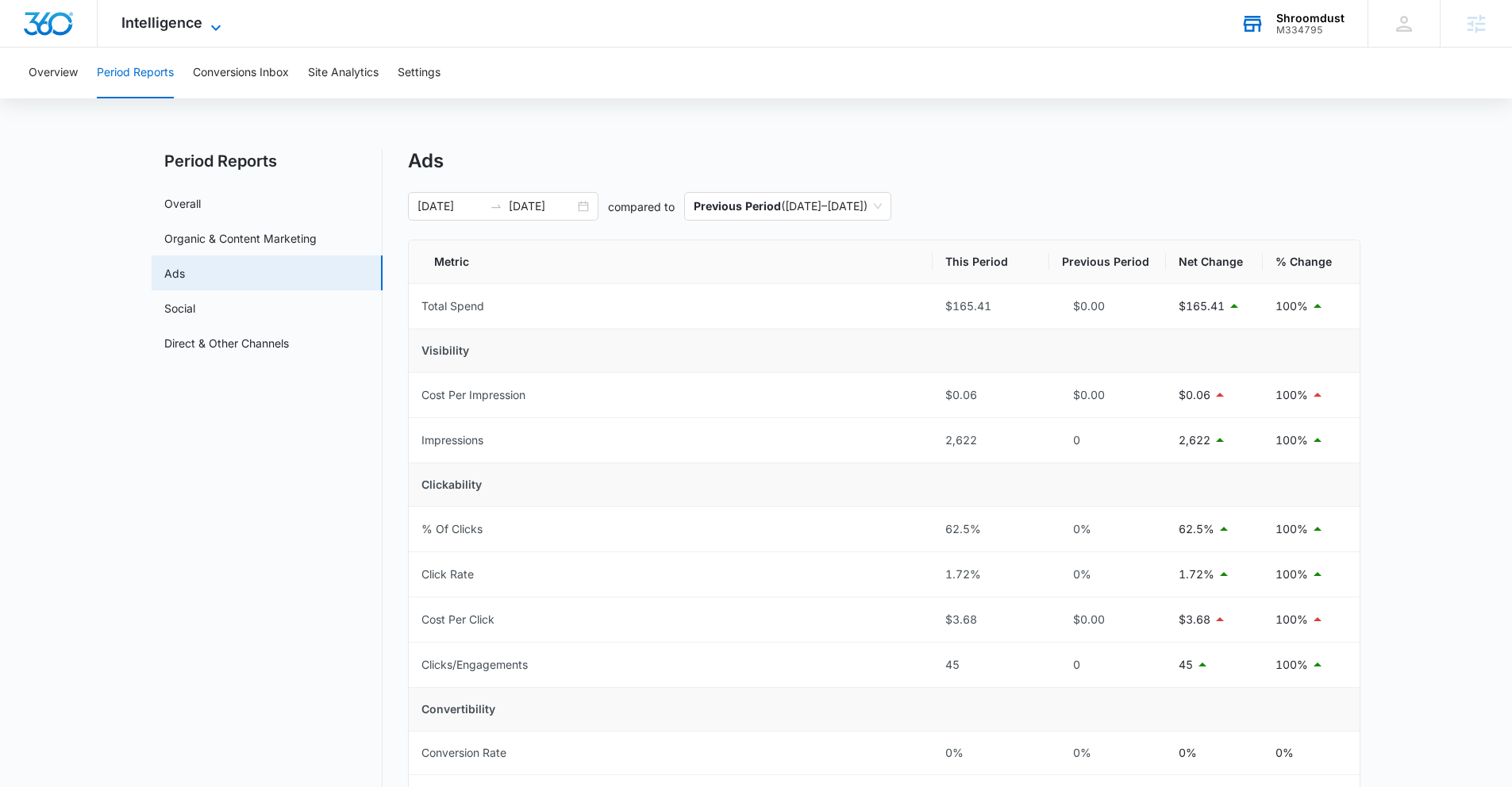
click at [148, 22] on span "Intelligence" at bounding box center [162, 23] width 81 height 17
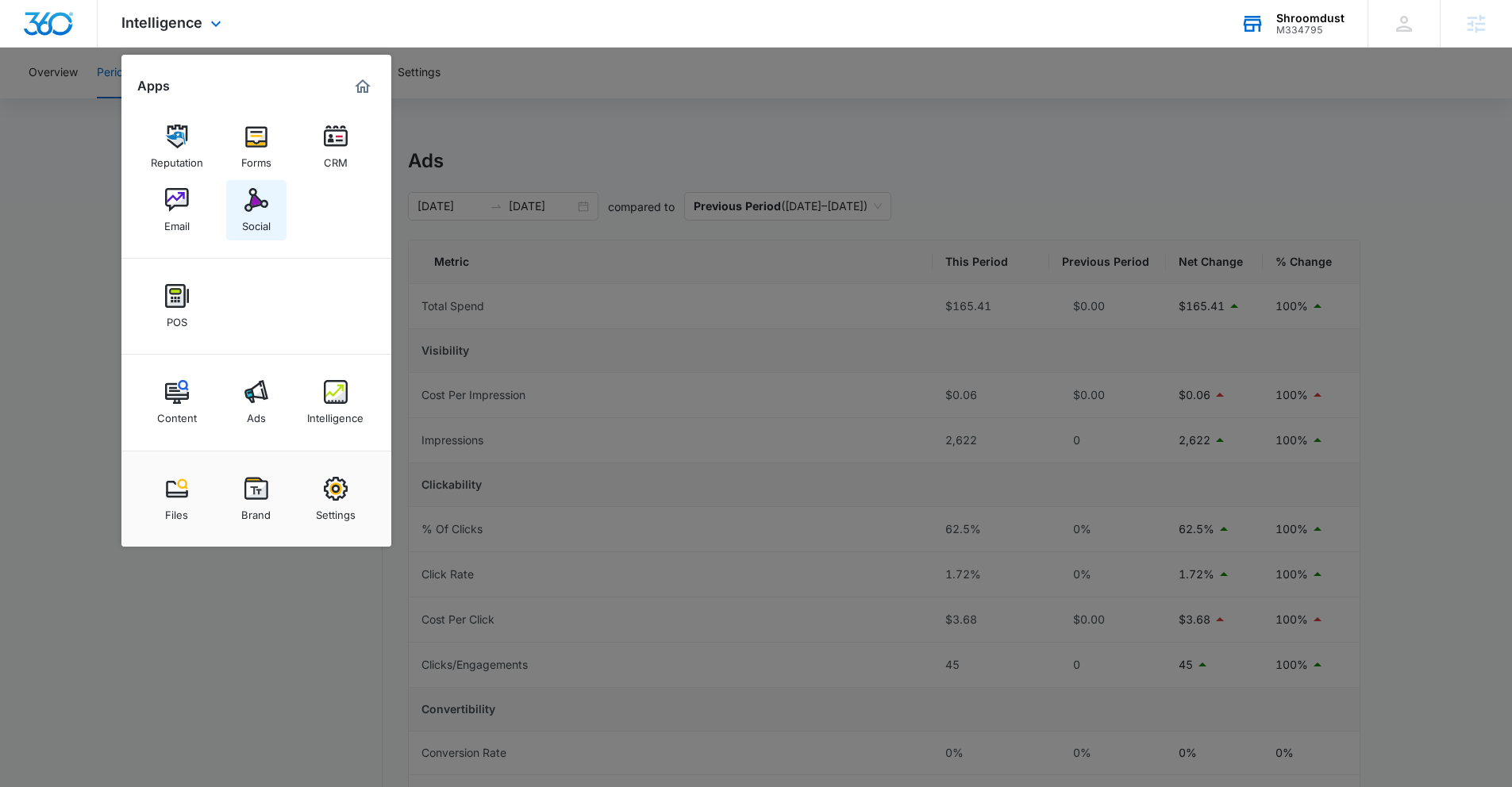
click at [245, 190] on img at bounding box center [256, 200] width 24 height 24
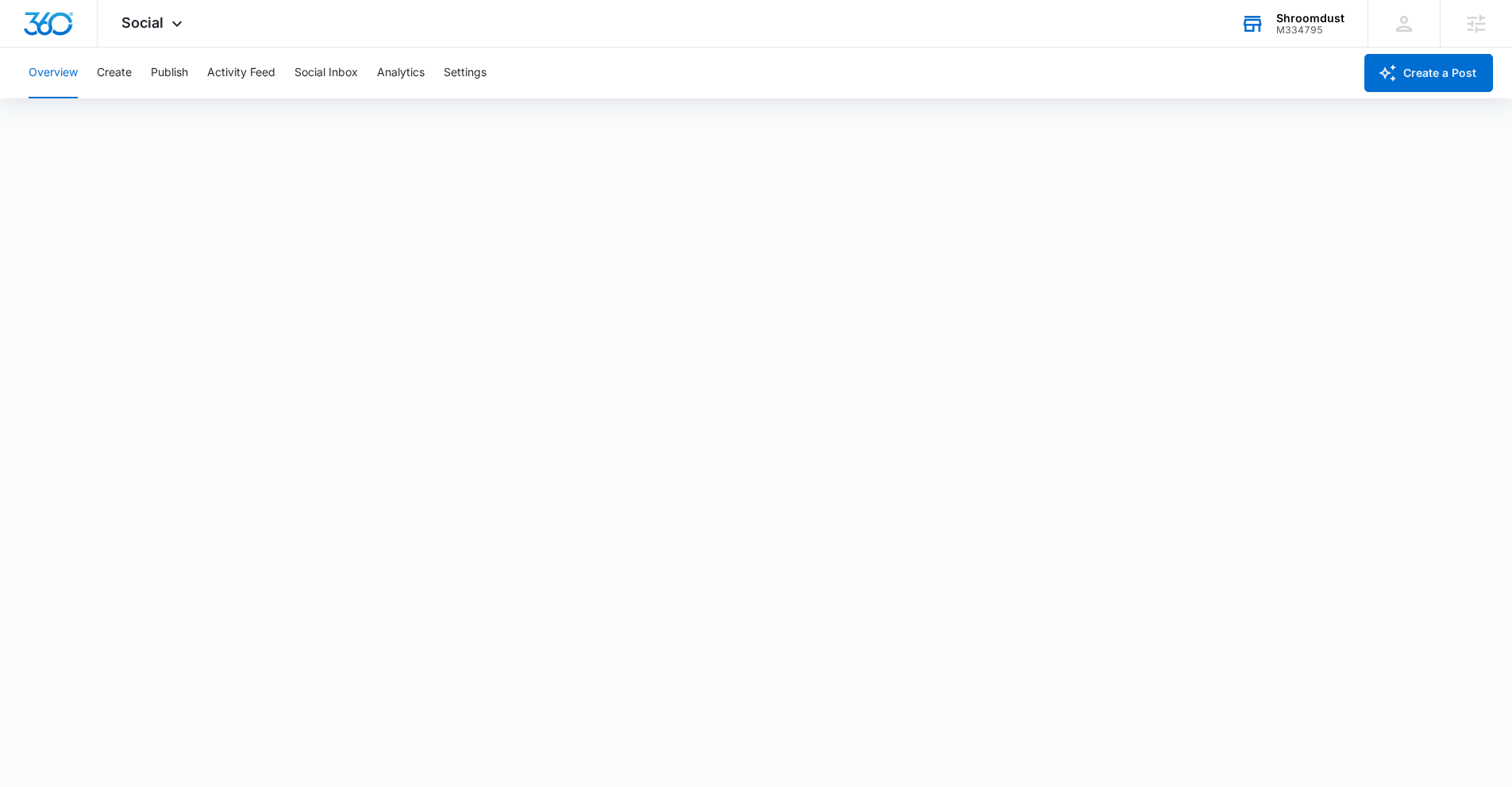
scroll to position [4, 0]
click at [145, 74] on div "Overview Create Publish Activity Feed Social Inbox Analytics Settings" at bounding box center [686, 72] width 1334 height 50
click at [268, 65] on button "Activity Feed" at bounding box center [242, 72] width 69 height 50
click at [152, 75] on button "Publish" at bounding box center [169, 72] width 37 height 50
click at [118, 72] on button "Create" at bounding box center [114, 72] width 35 height 50
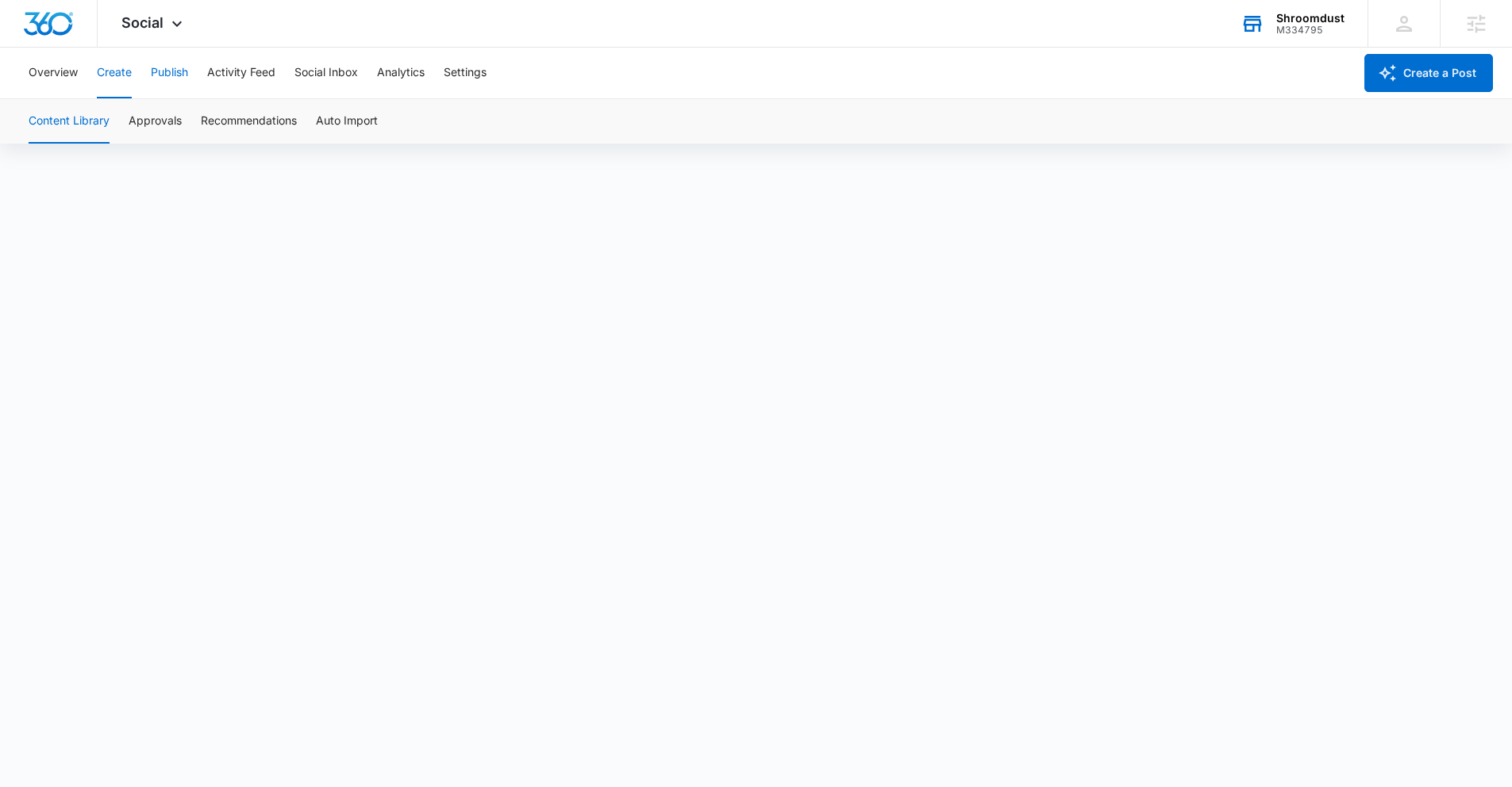
click at [160, 72] on button "Publish" at bounding box center [169, 72] width 37 height 50
